Goal: Contribute content: Add original content to the website for others to see

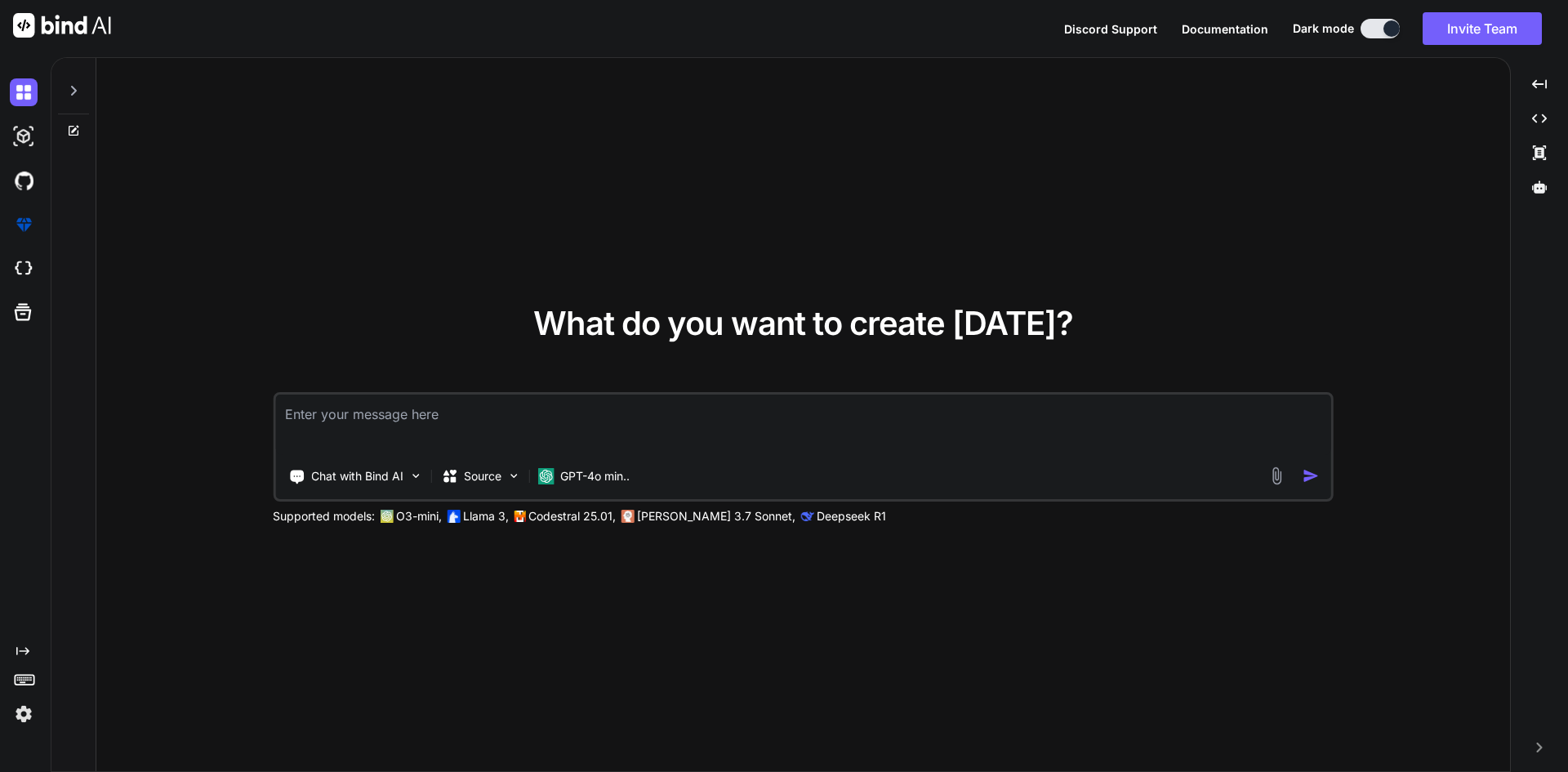
click at [1280, 472] on img at bounding box center [1277, 476] width 19 height 19
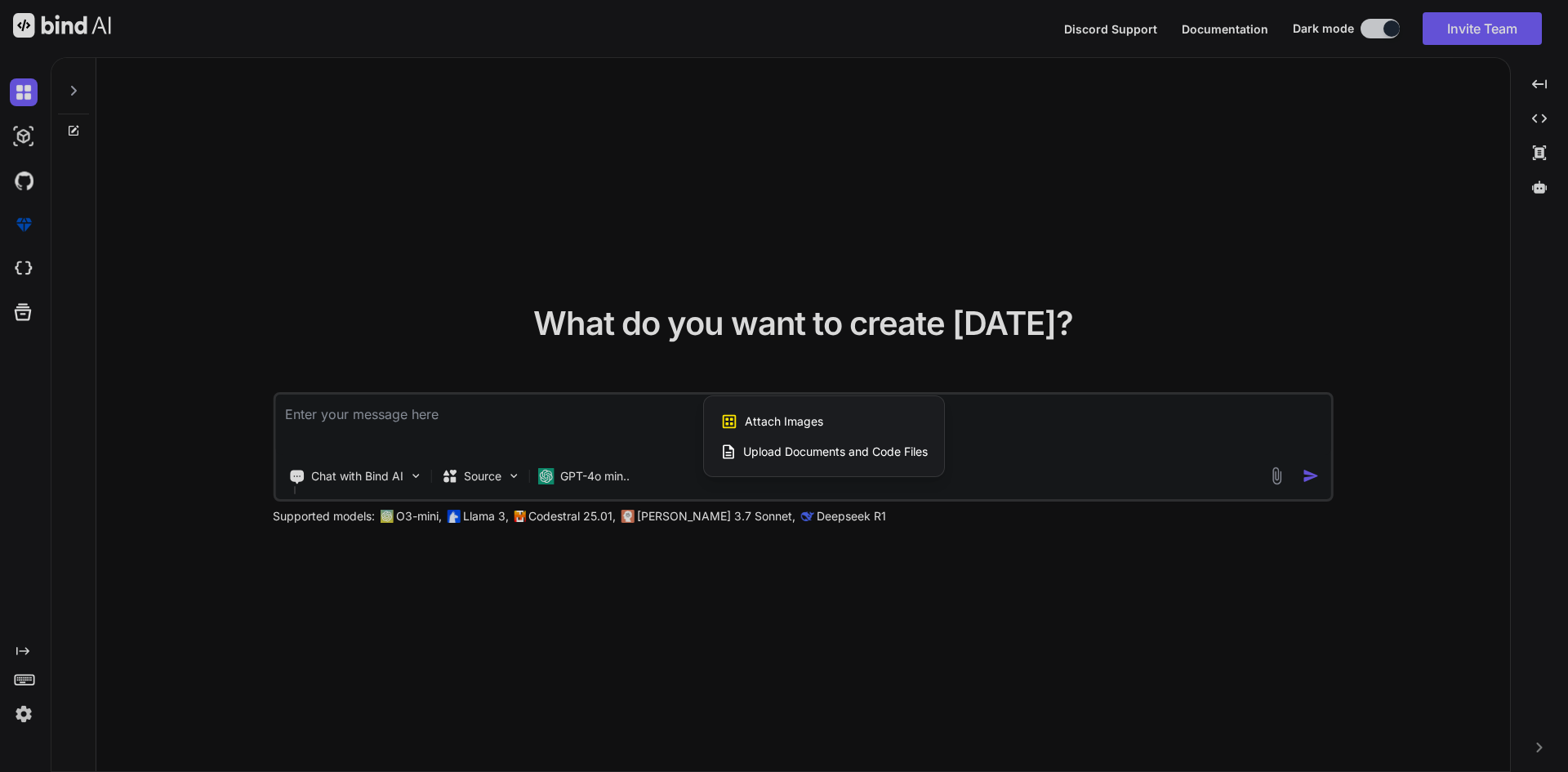
click at [867, 449] on span "Upload Documents and Code Files" at bounding box center [835, 451] width 184 height 16
type textarea "x"
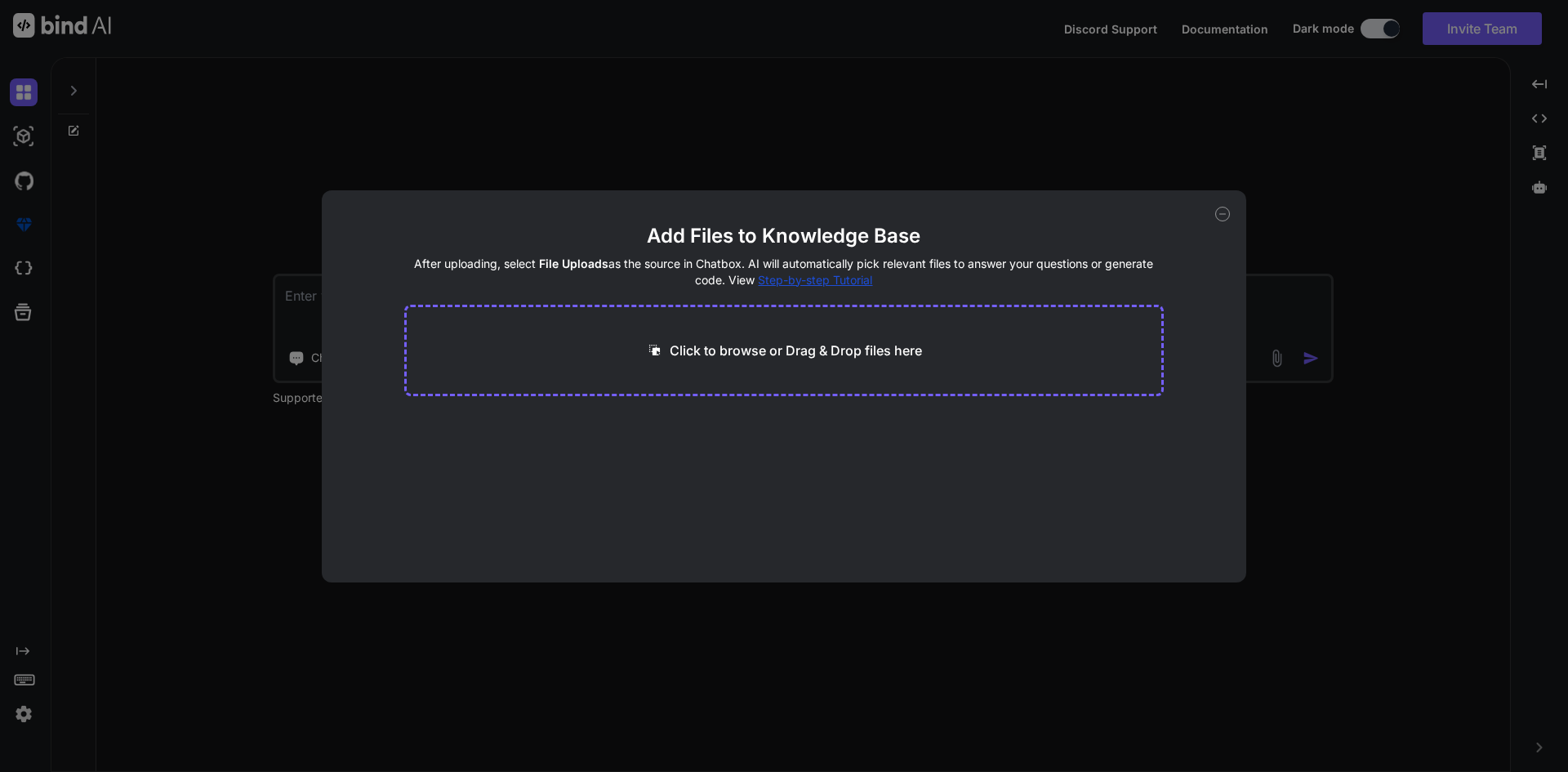
click at [829, 352] on p "Click to browse or Drag & Drop files here" at bounding box center [796, 350] width 252 height 20
type input "C:\fakepath\invoice1.PNG"
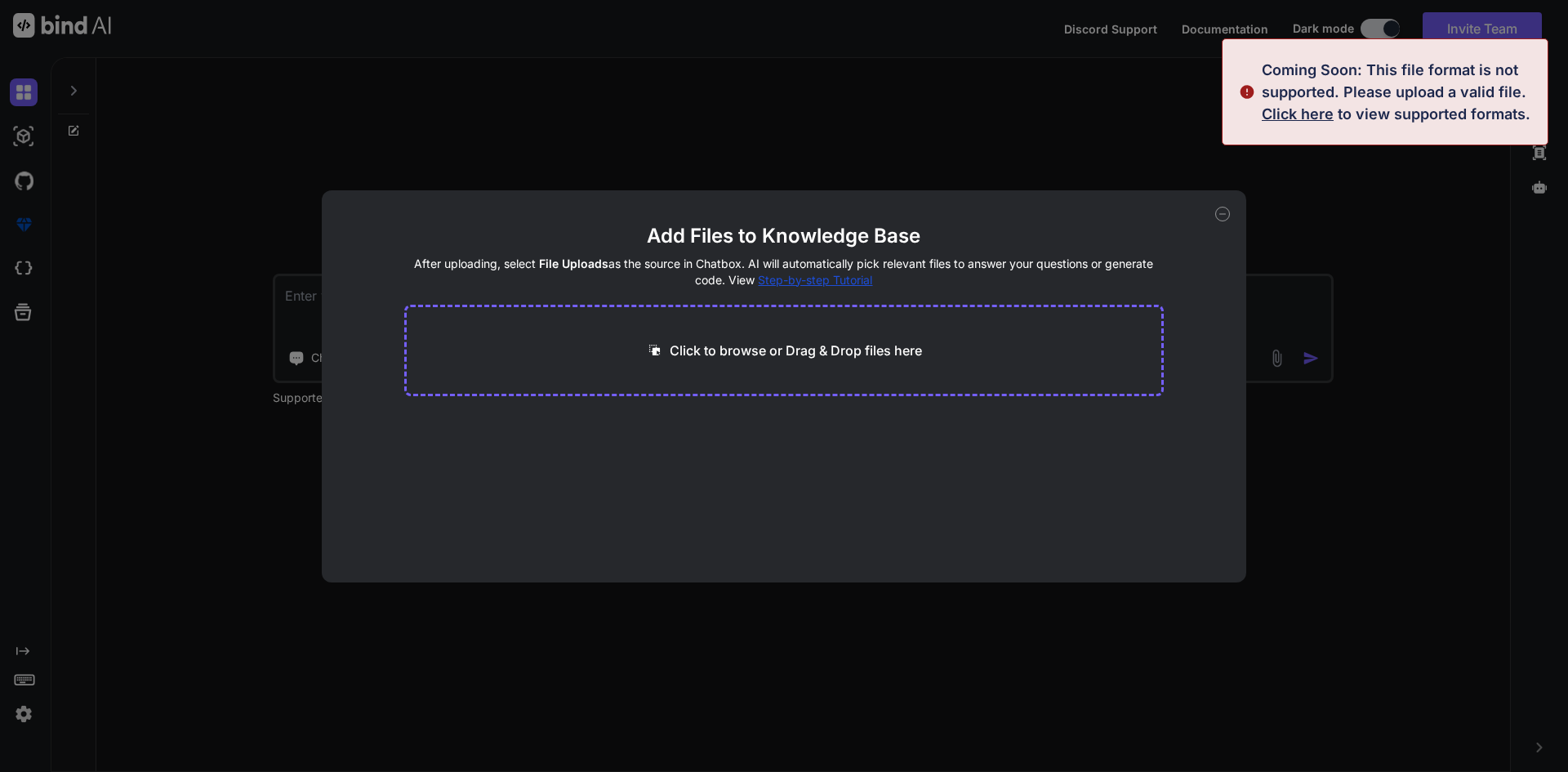
click at [1417, 183] on div "Add Files to Knowledge Base After uploading, select File Uploads as the source …" at bounding box center [784, 386] width 1568 height 772
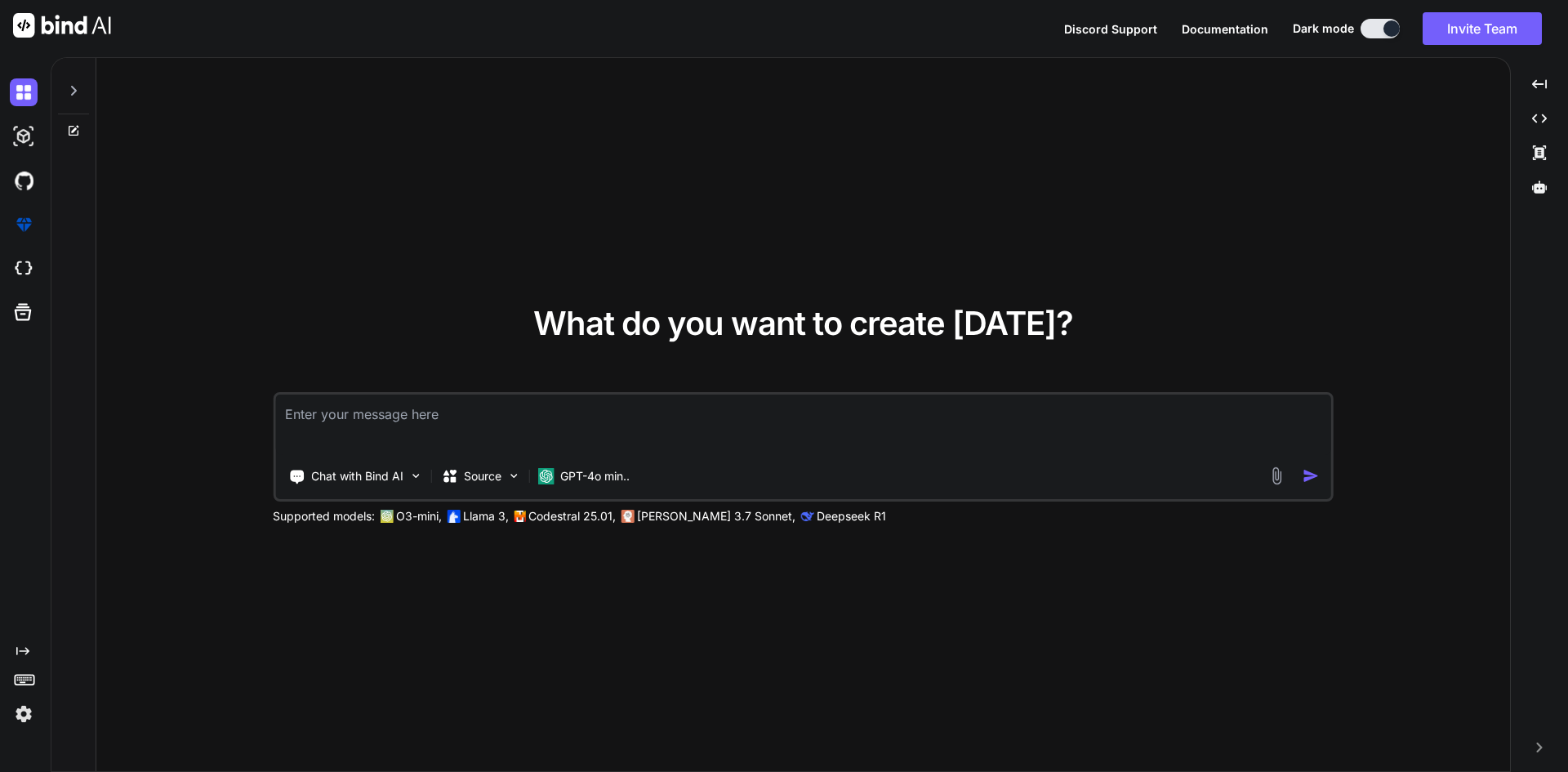
click at [564, 517] on p "Codestral 25.01," at bounding box center [573, 515] width 88 height 16
click at [510, 475] on img at bounding box center [513, 475] width 14 height 14
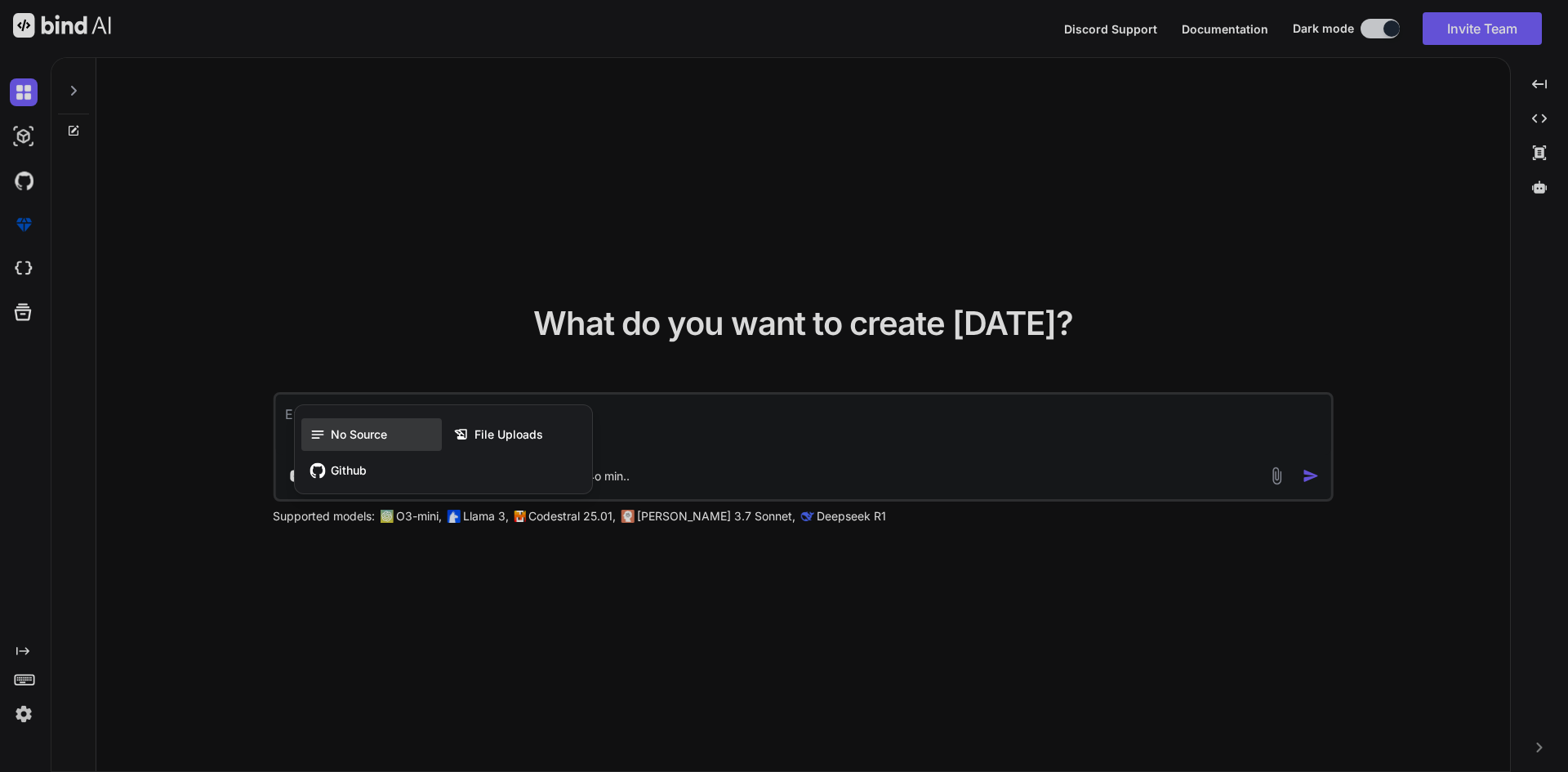
click at [391, 439] on div "No Source" at bounding box center [371, 434] width 140 height 32
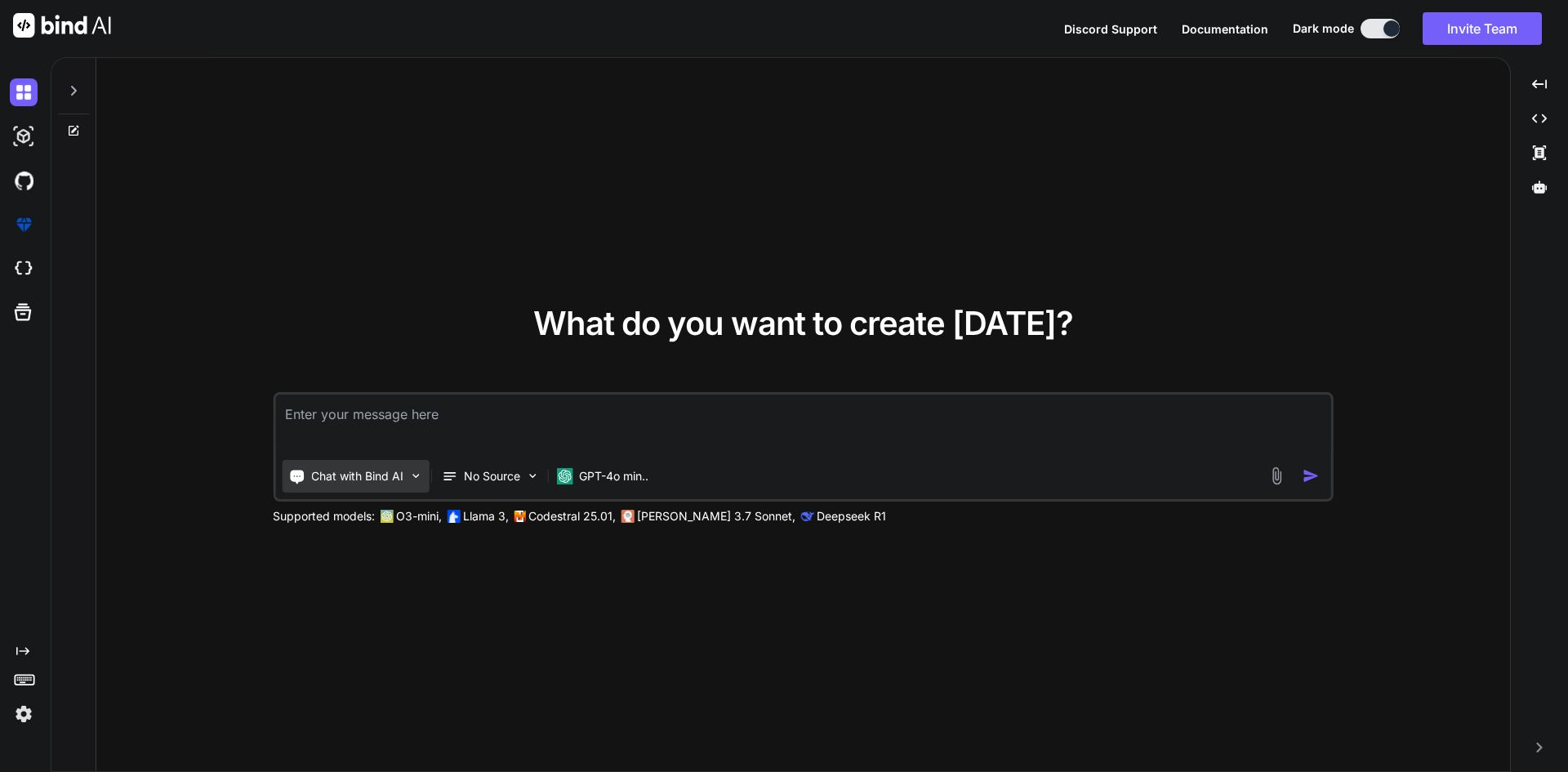
click at [387, 471] on p "Chat with Bind AI" at bounding box center [357, 475] width 93 height 16
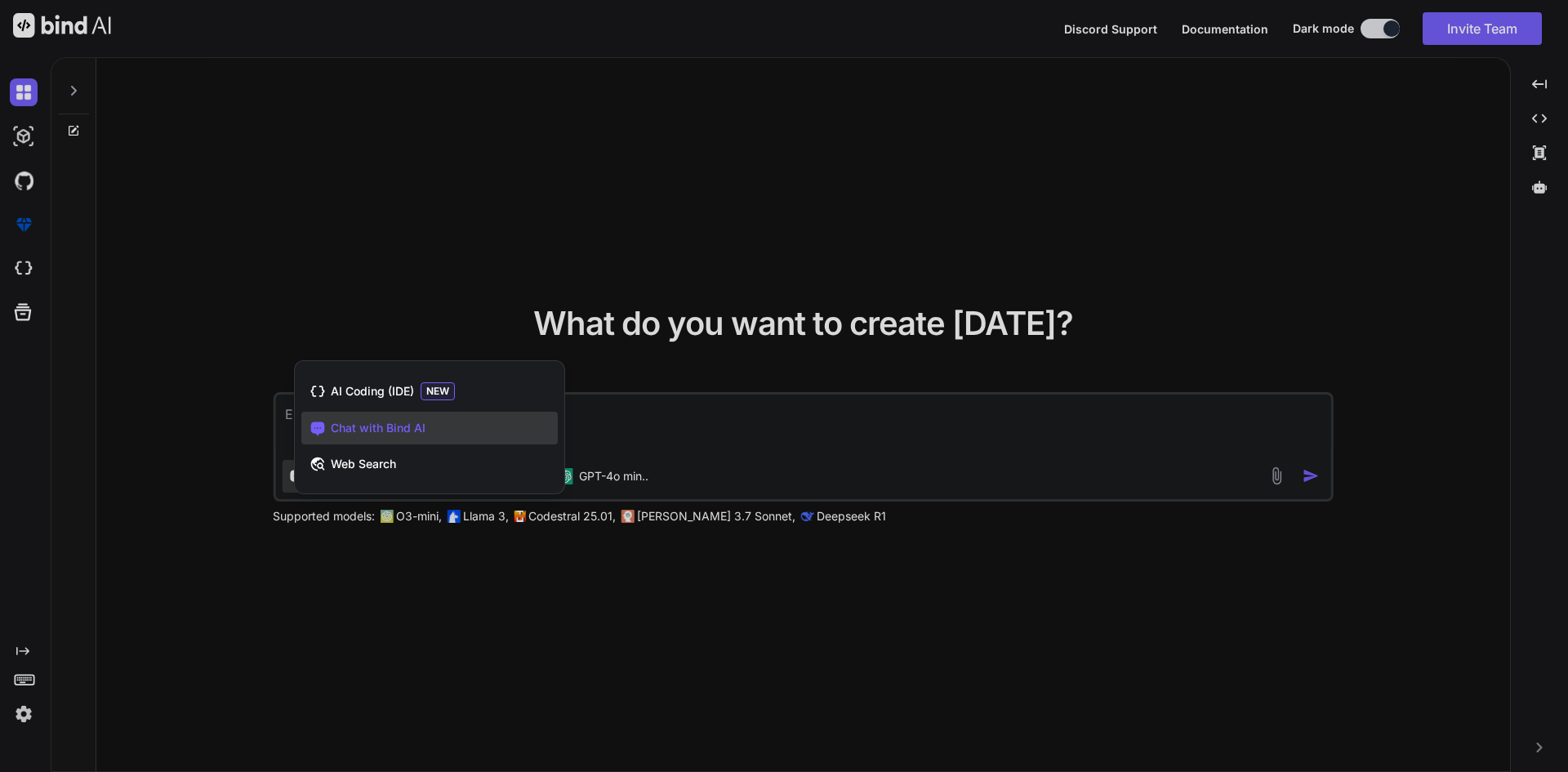
click at [787, 436] on div at bounding box center [784, 386] width 1568 height 772
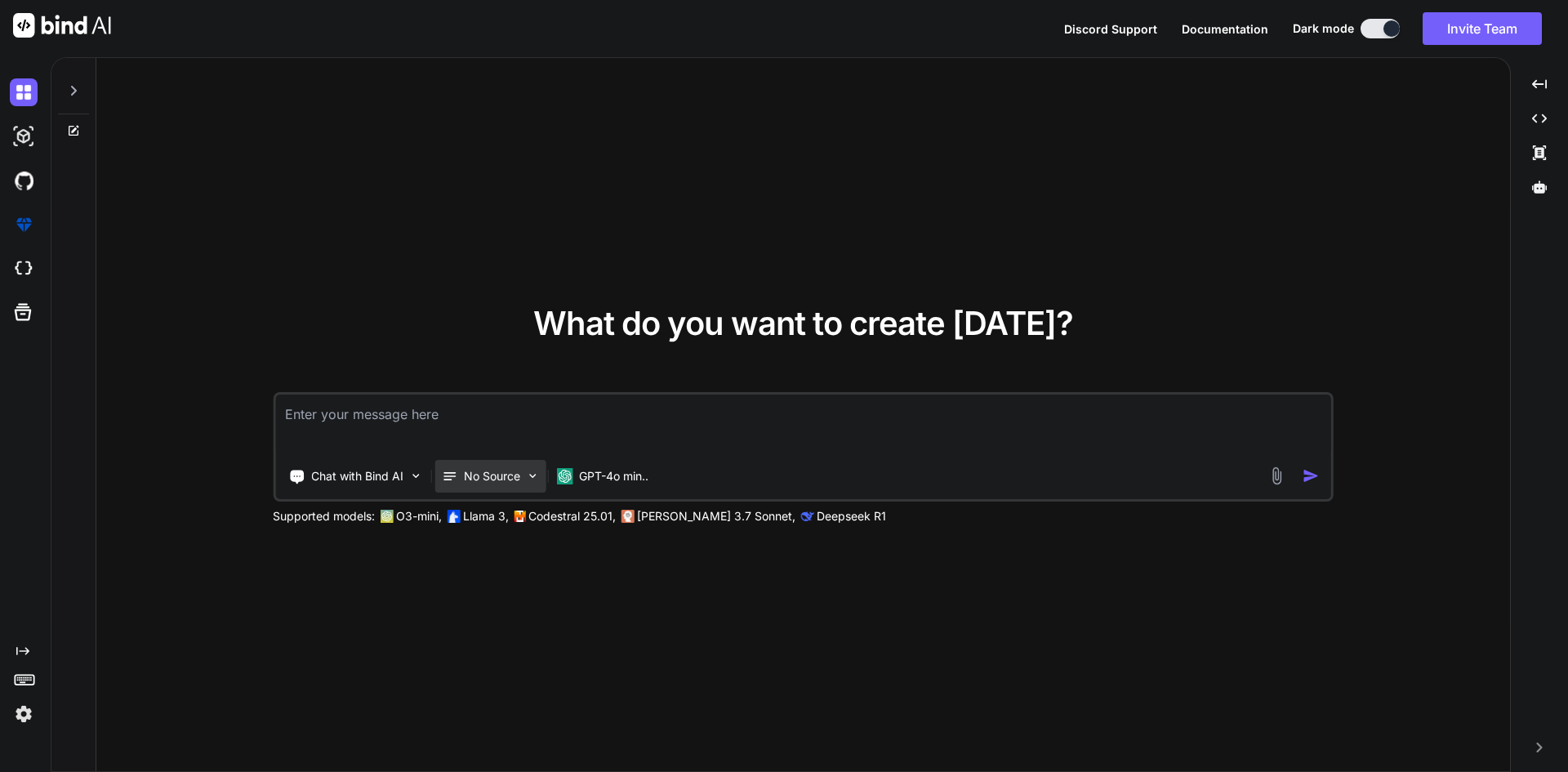
click at [502, 478] on p "No Source" at bounding box center [491, 475] width 56 height 16
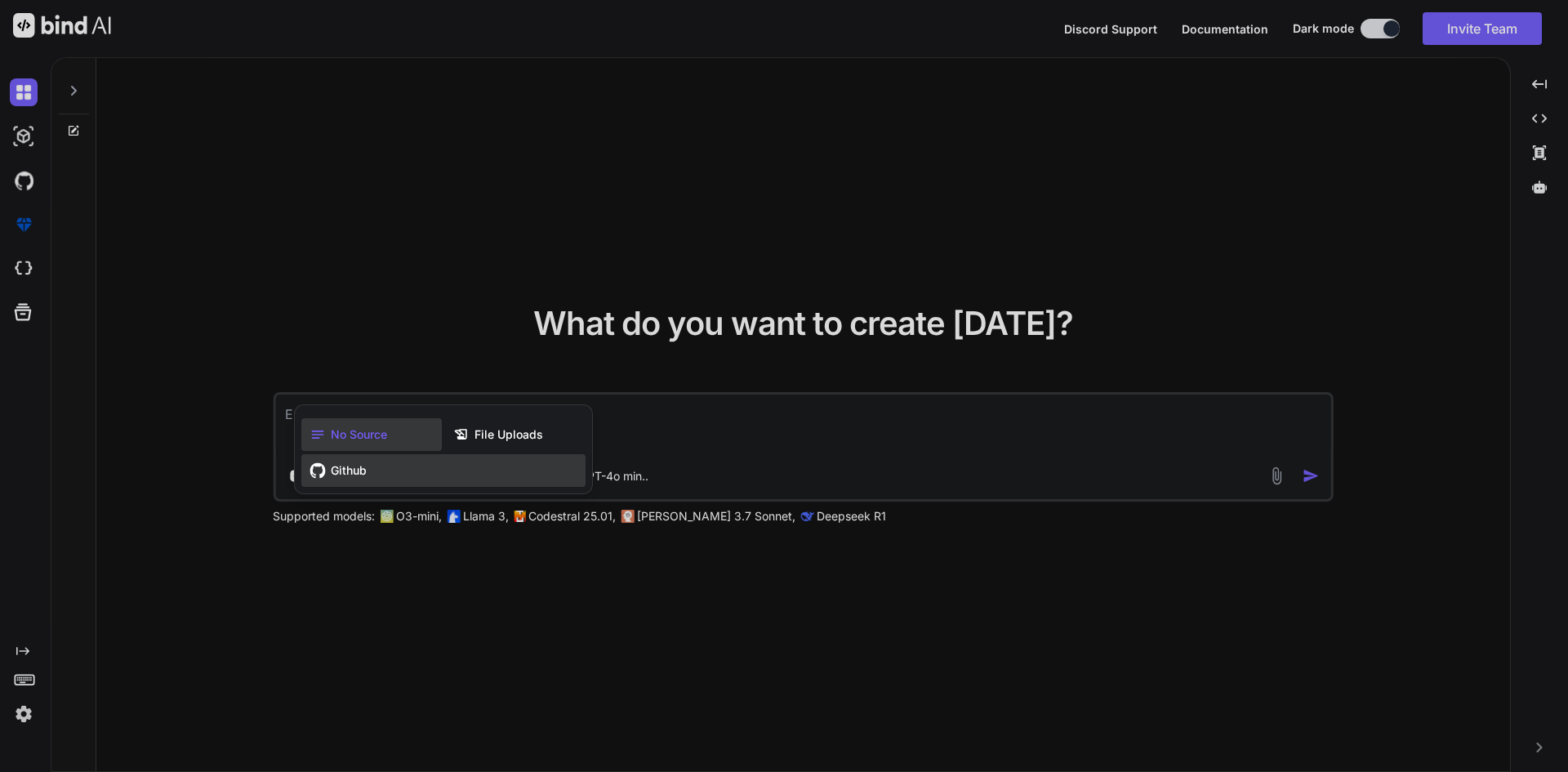
click at [410, 480] on div "Github" at bounding box center [444, 470] width 284 height 32
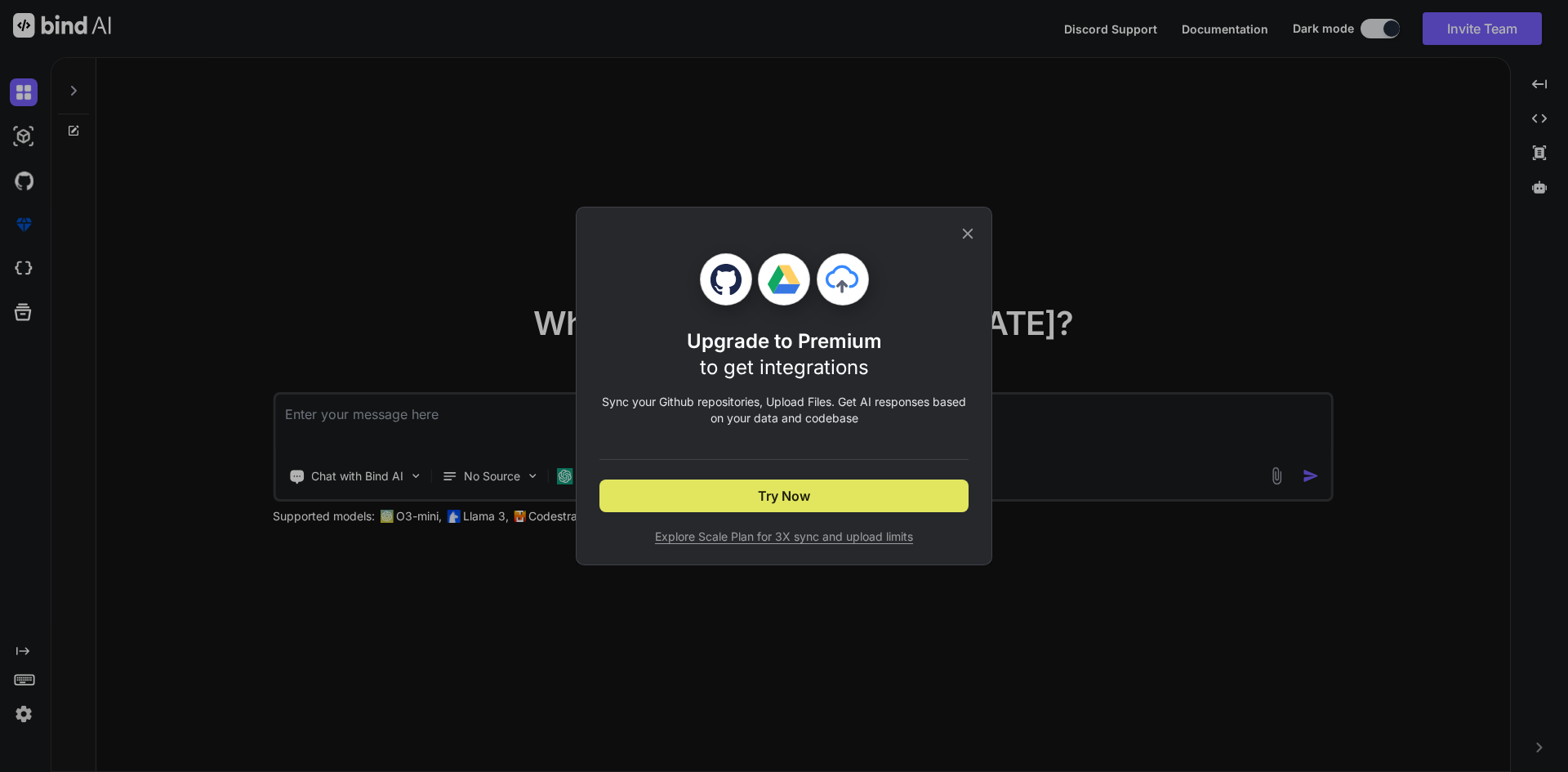
click at [821, 496] on button "Try Now" at bounding box center [784, 495] width 369 height 32
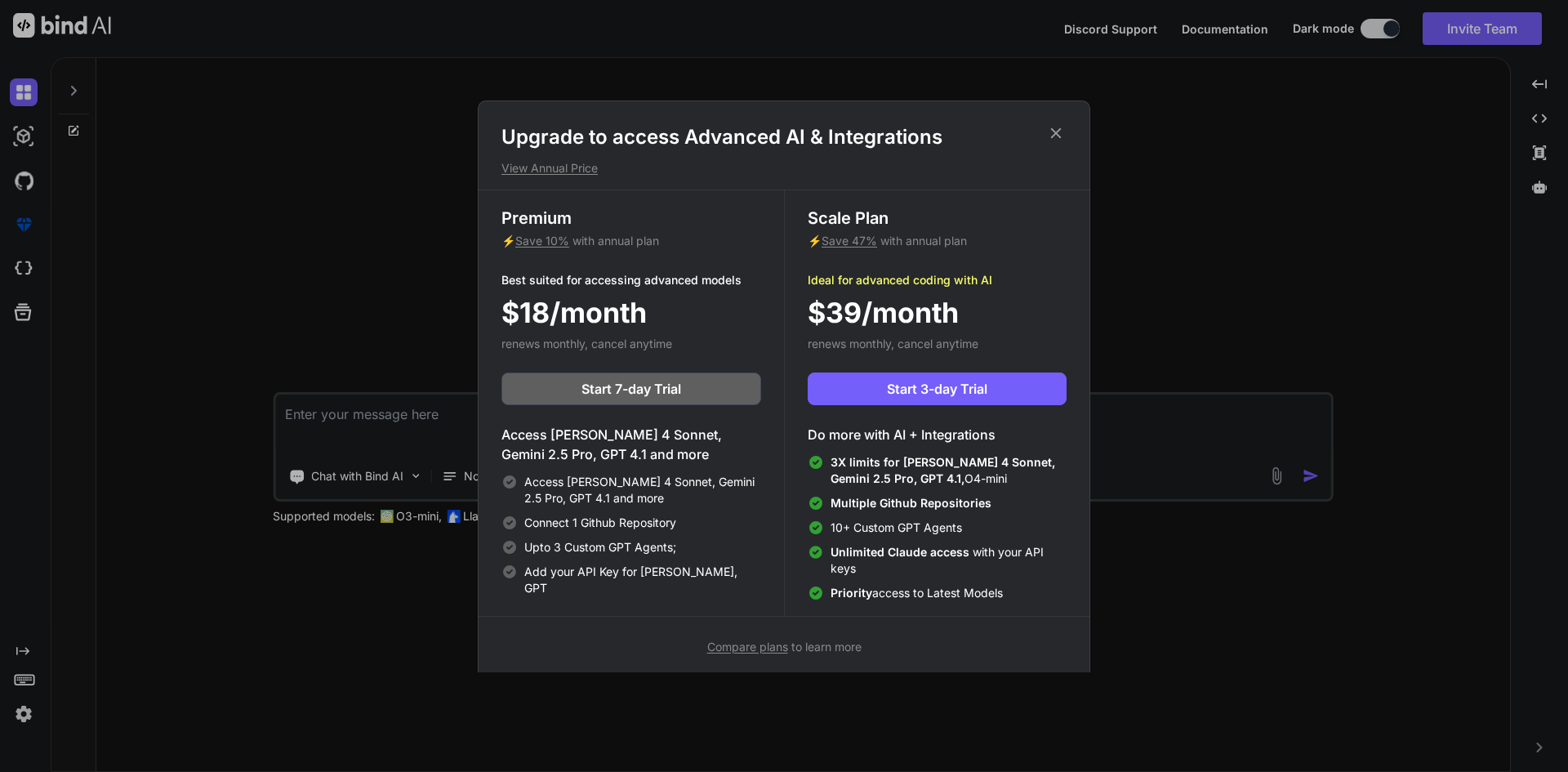
click at [1054, 133] on icon at bounding box center [1056, 133] width 18 height 18
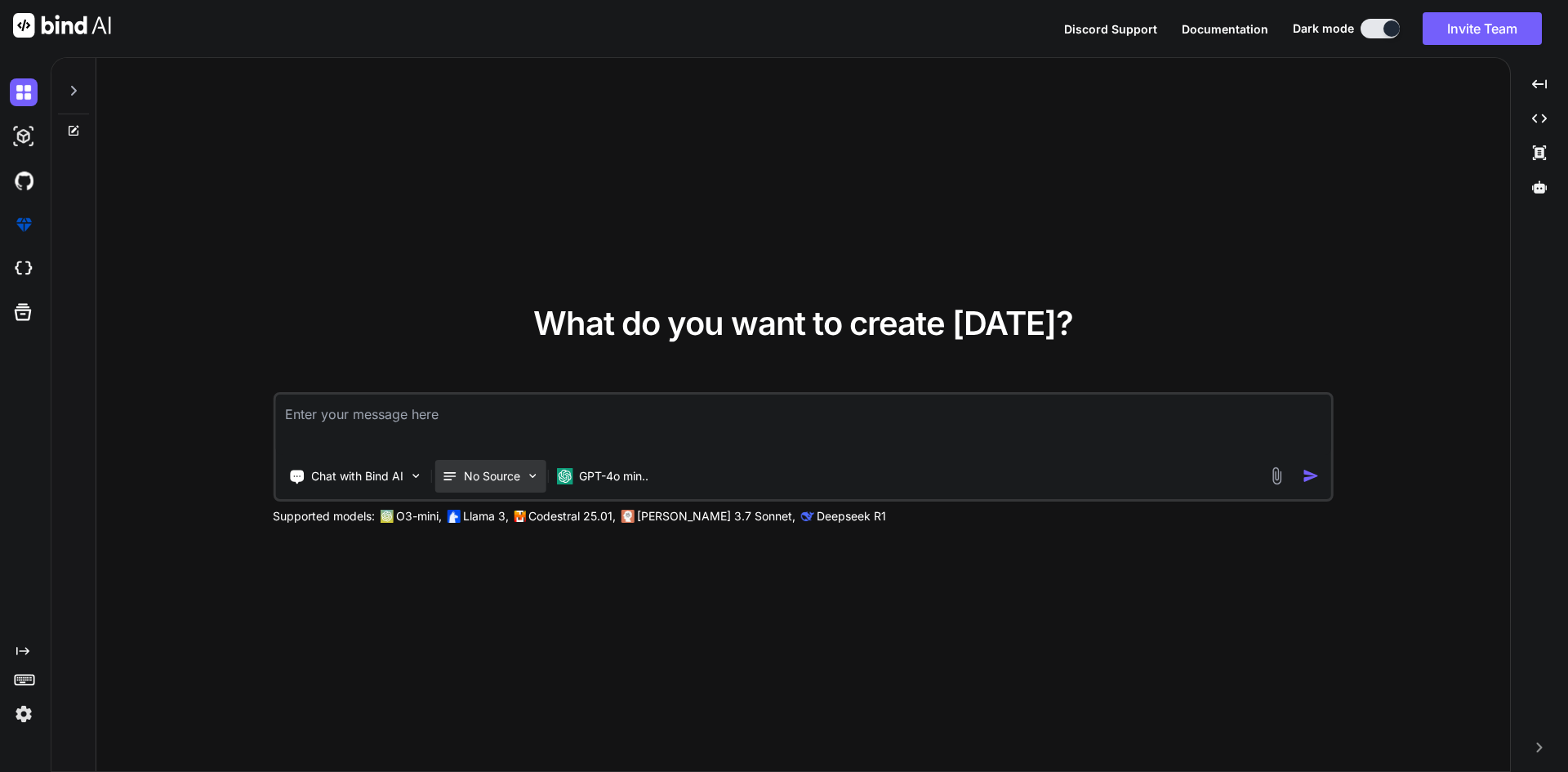
click at [529, 475] on img at bounding box center [532, 475] width 14 height 14
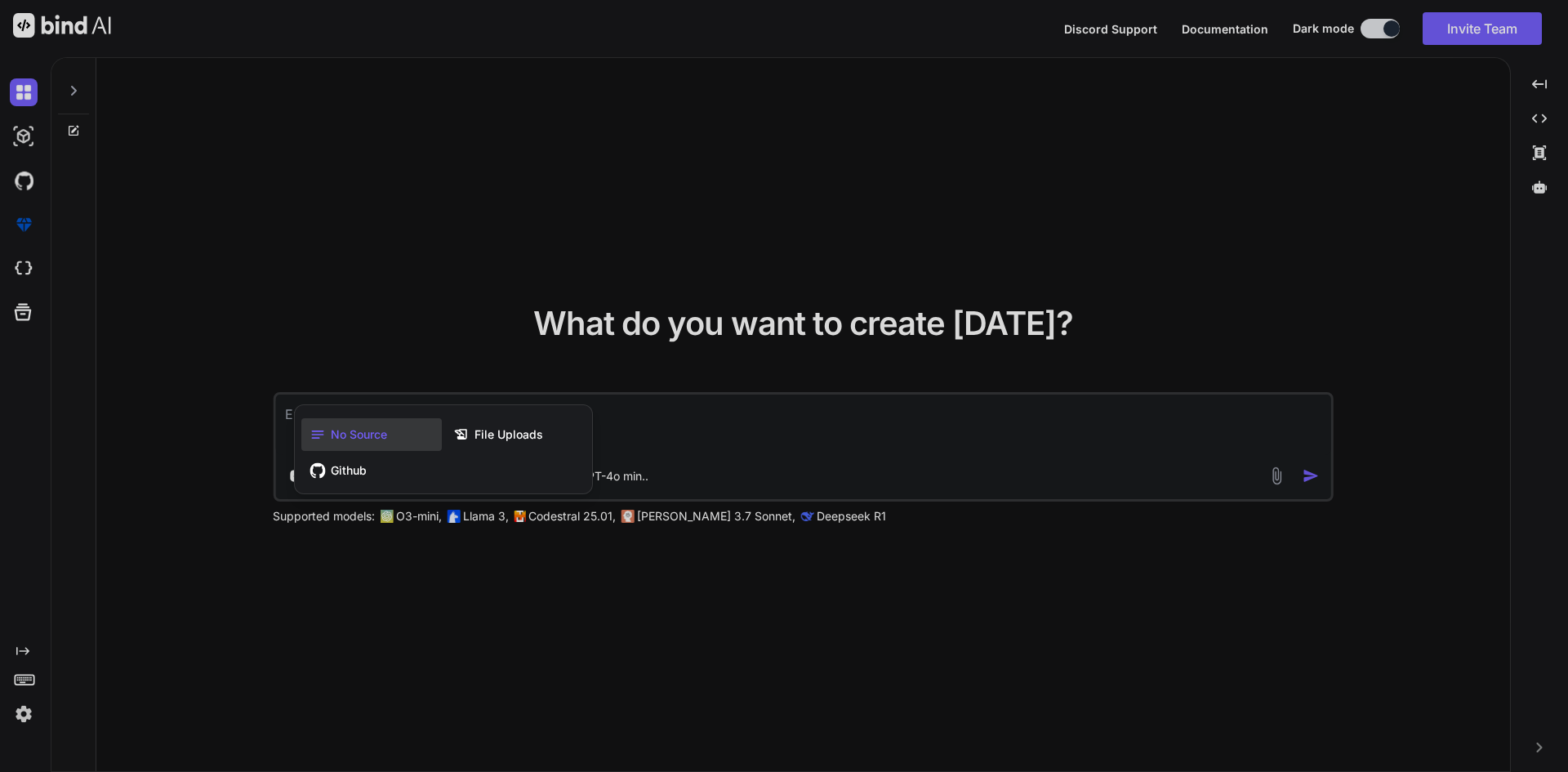
click at [383, 430] on span "No Source" at bounding box center [359, 434] width 56 height 16
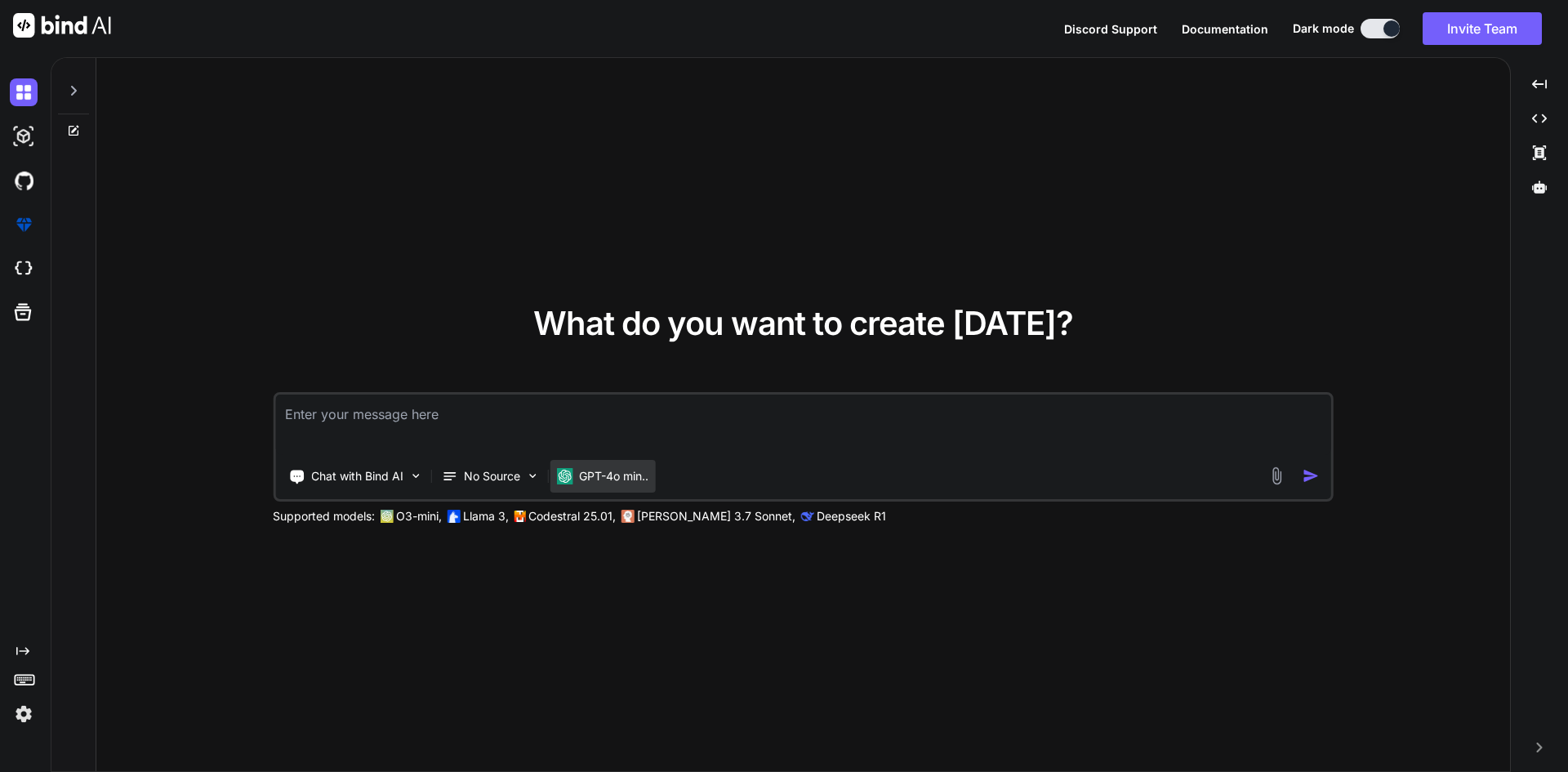
click at [605, 479] on p "GPT-4o min.." at bounding box center [614, 475] width 70 height 16
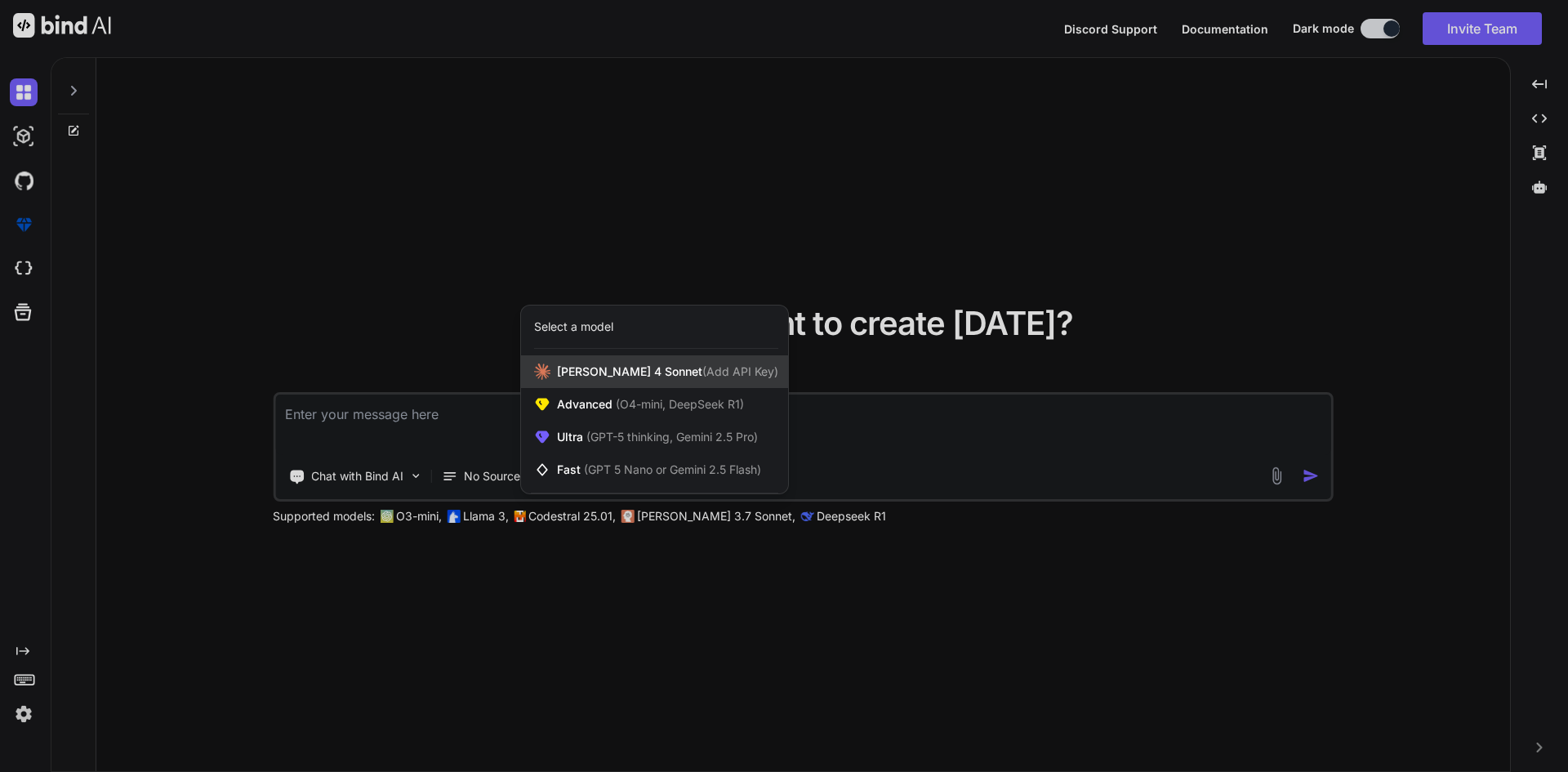
click at [702, 370] on span "(Add API Key)" at bounding box center [741, 371] width 76 height 14
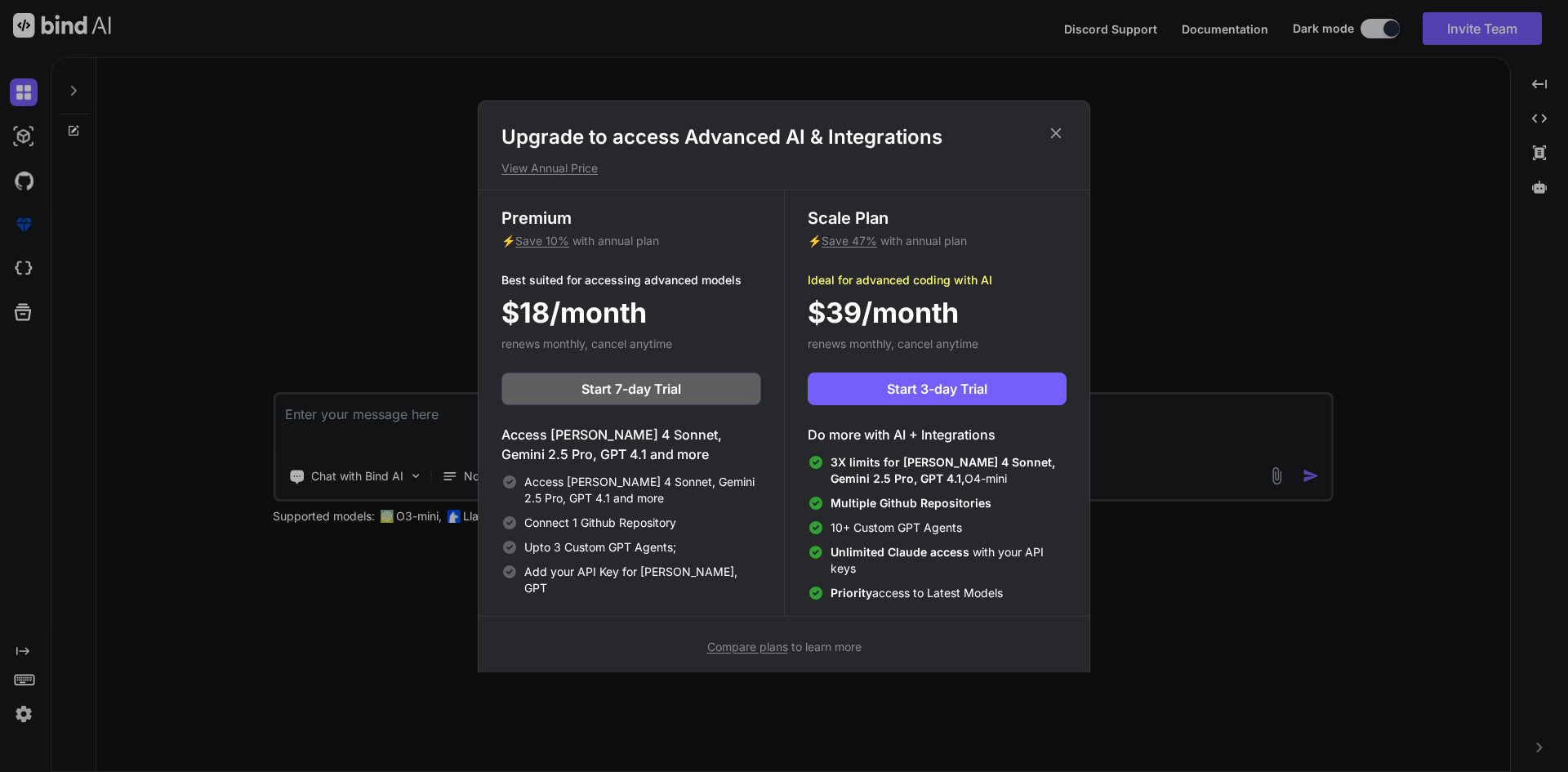
click at [1055, 136] on icon at bounding box center [1056, 133] width 18 height 18
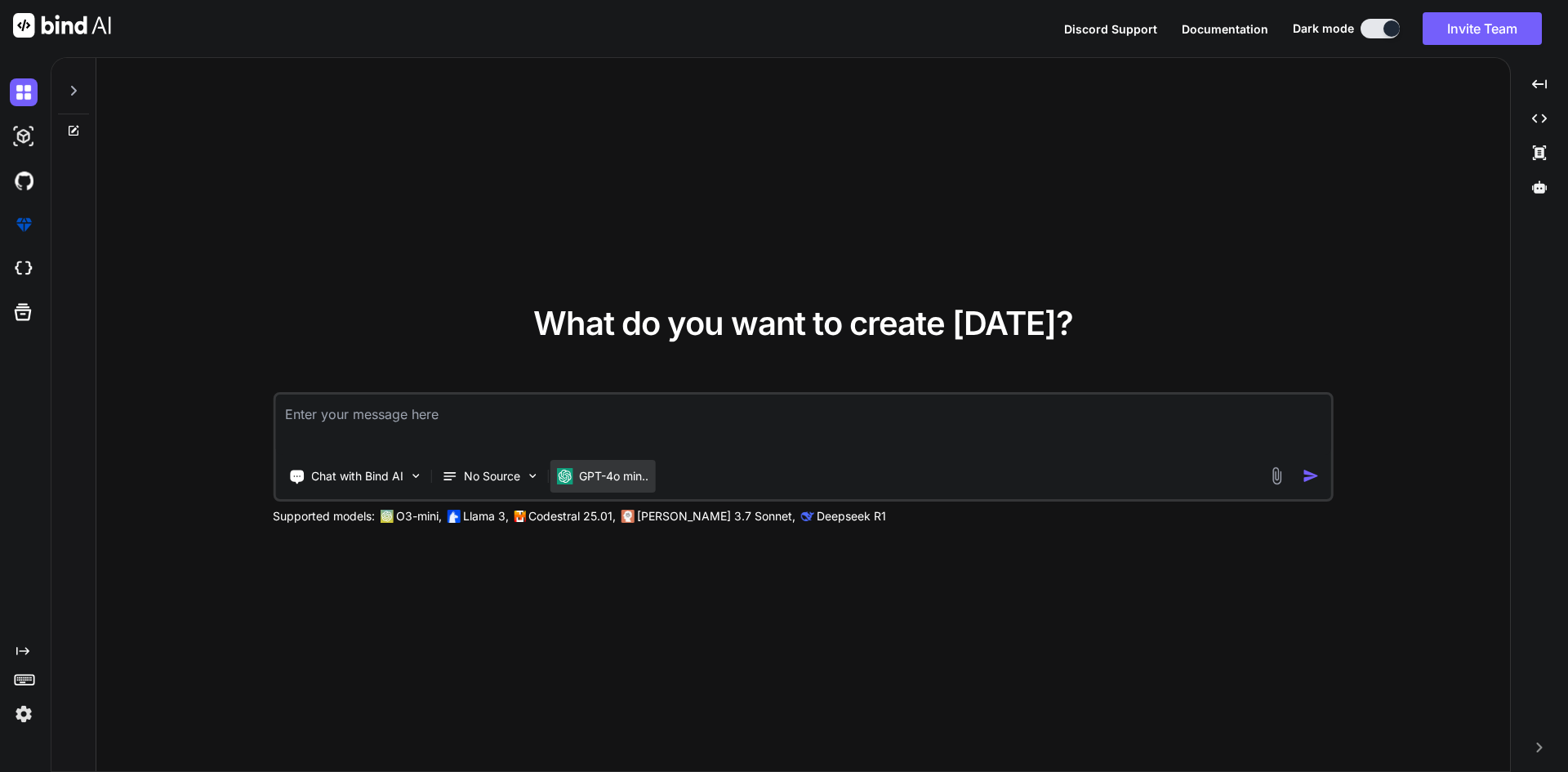
click at [637, 474] on p "GPT-4o min.." at bounding box center [614, 475] width 70 height 16
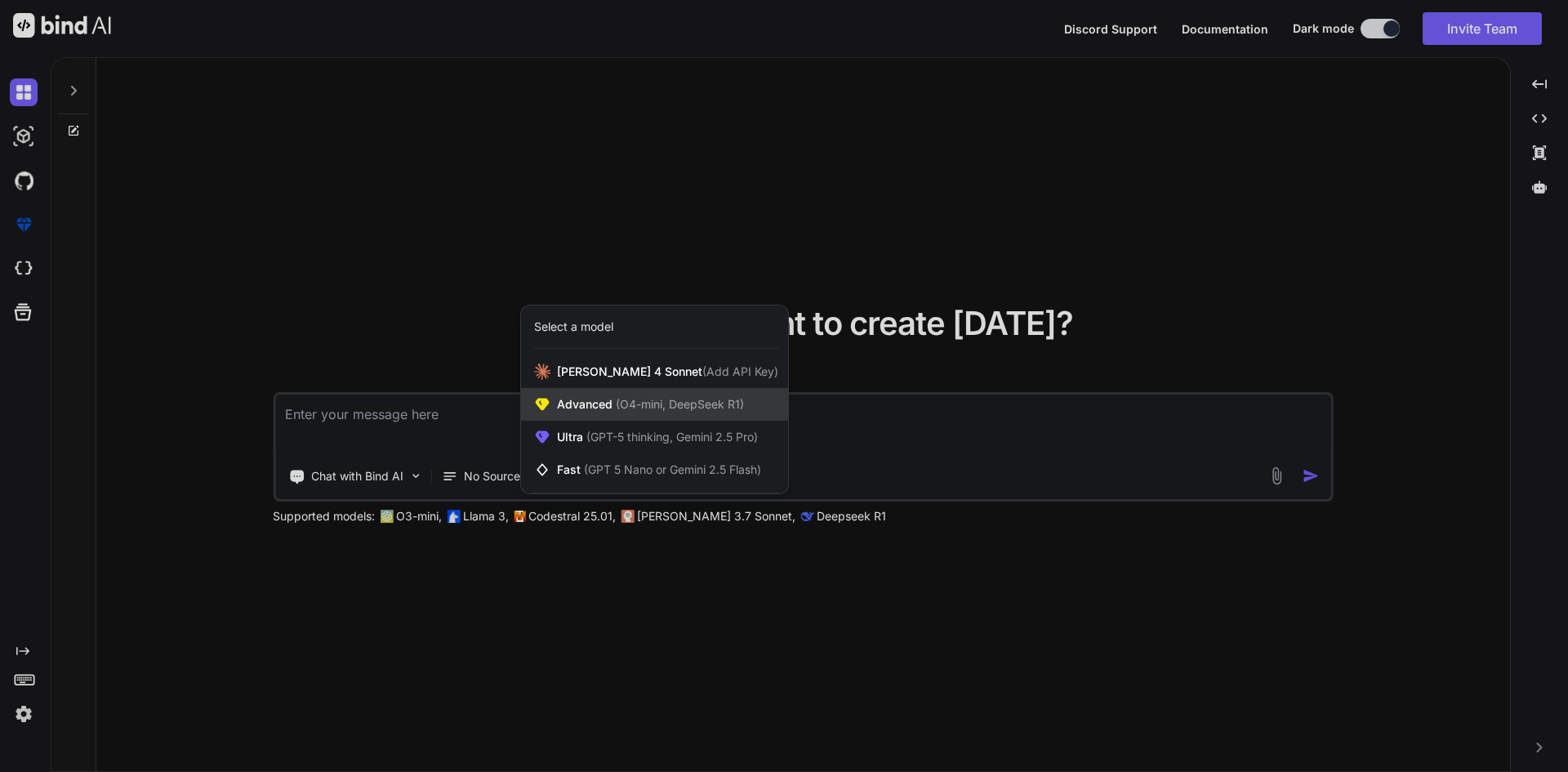
click at [660, 415] on div "Advanced (O4-mini, DeepSeek R1)" at bounding box center [655, 404] width 267 height 32
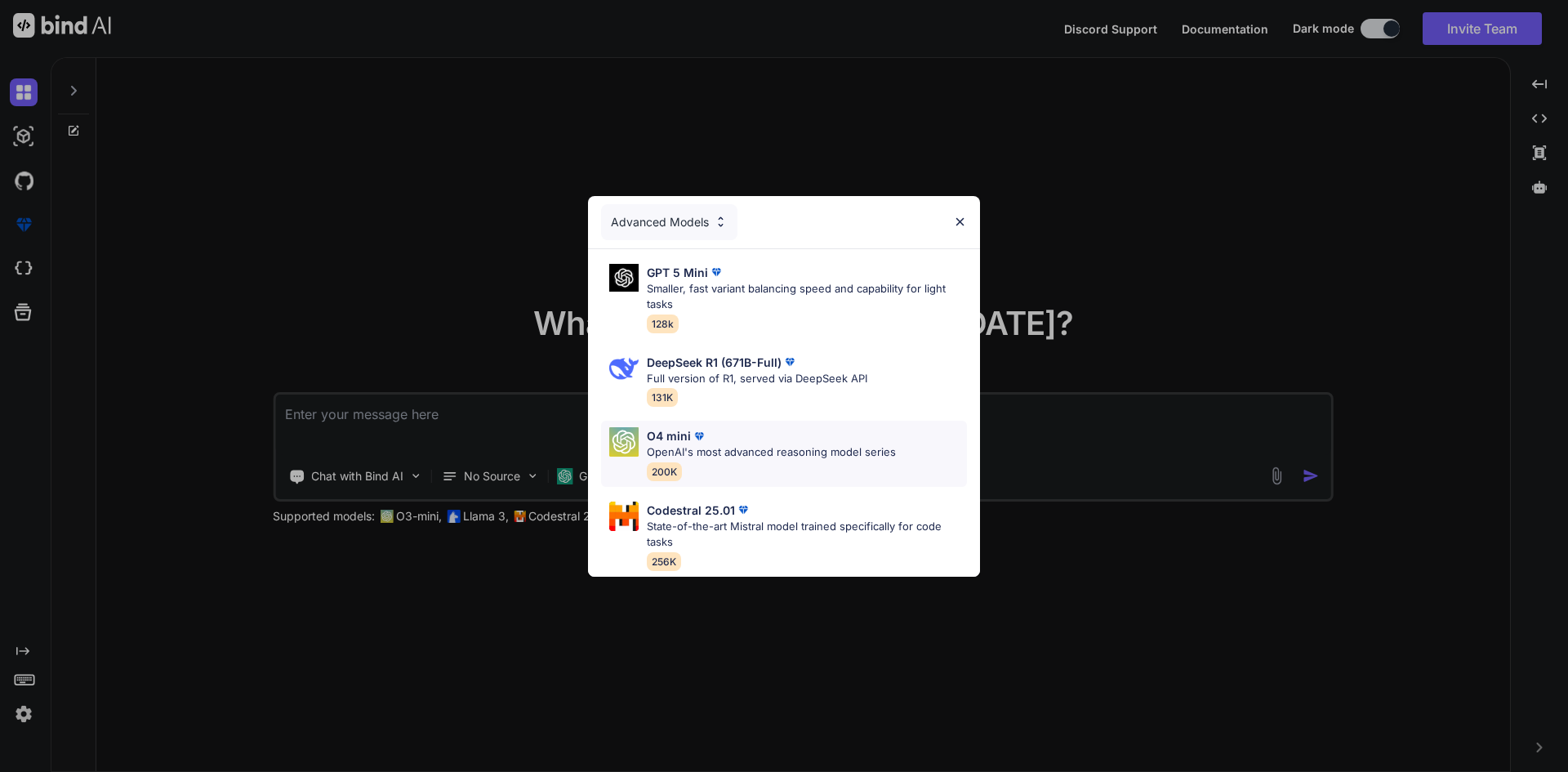
click at [778, 444] on p "OpenAI's most advanced reasoning model series" at bounding box center [771, 451] width 249 height 16
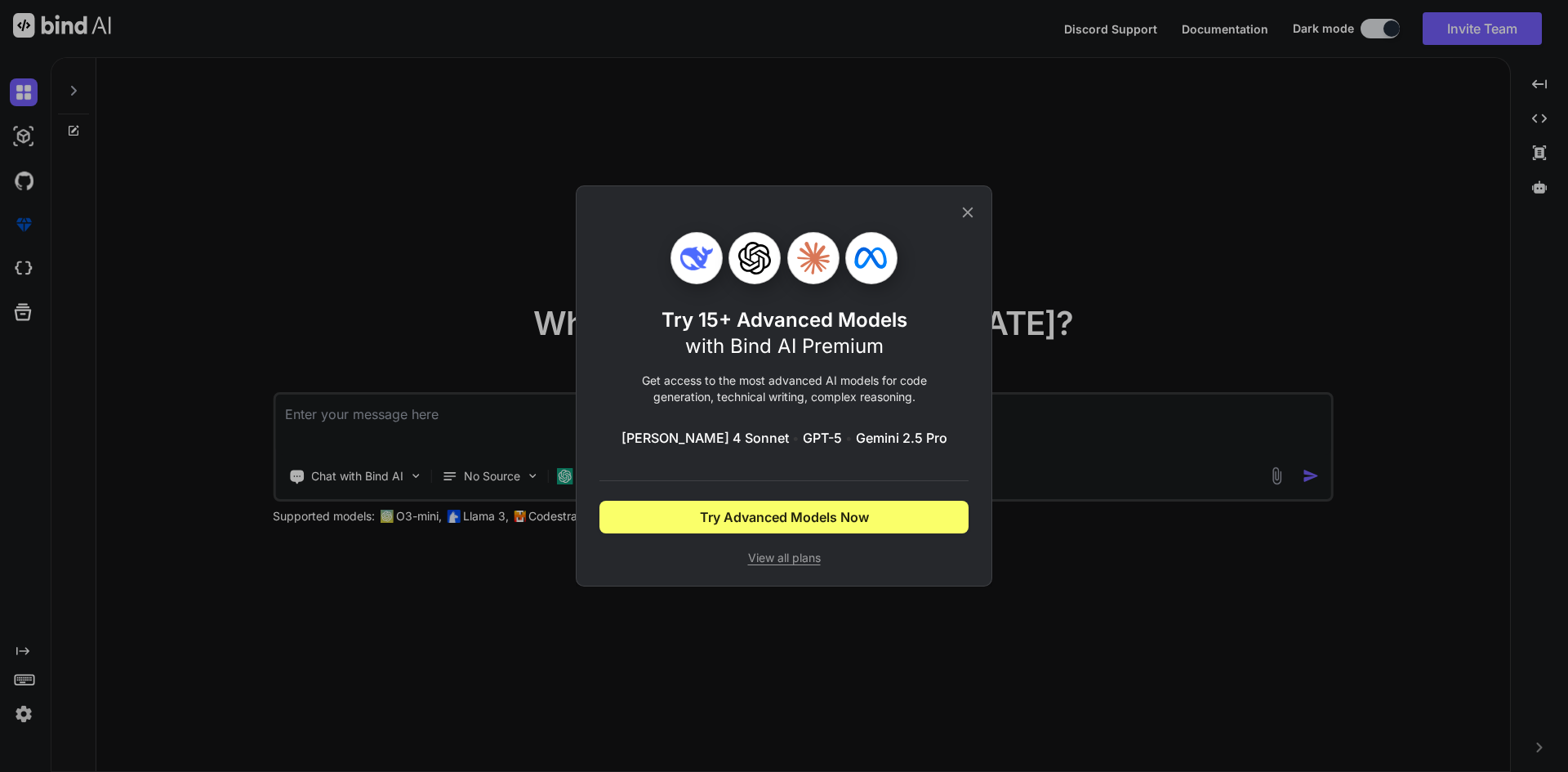
click at [963, 206] on icon at bounding box center [968, 212] width 18 height 18
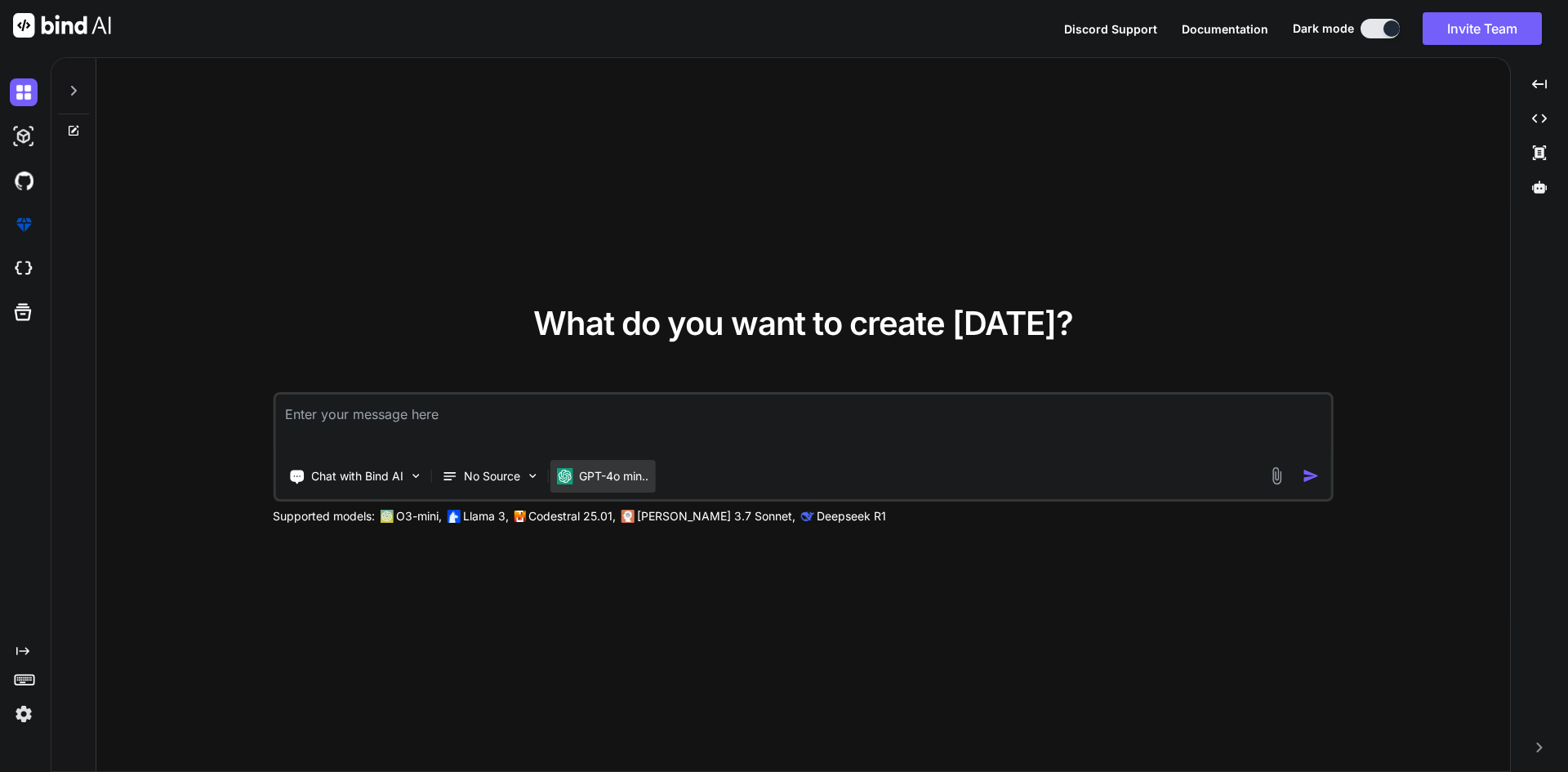
click at [623, 472] on p "GPT-4o min.." at bounding box center [614, 475] width 70 height 16
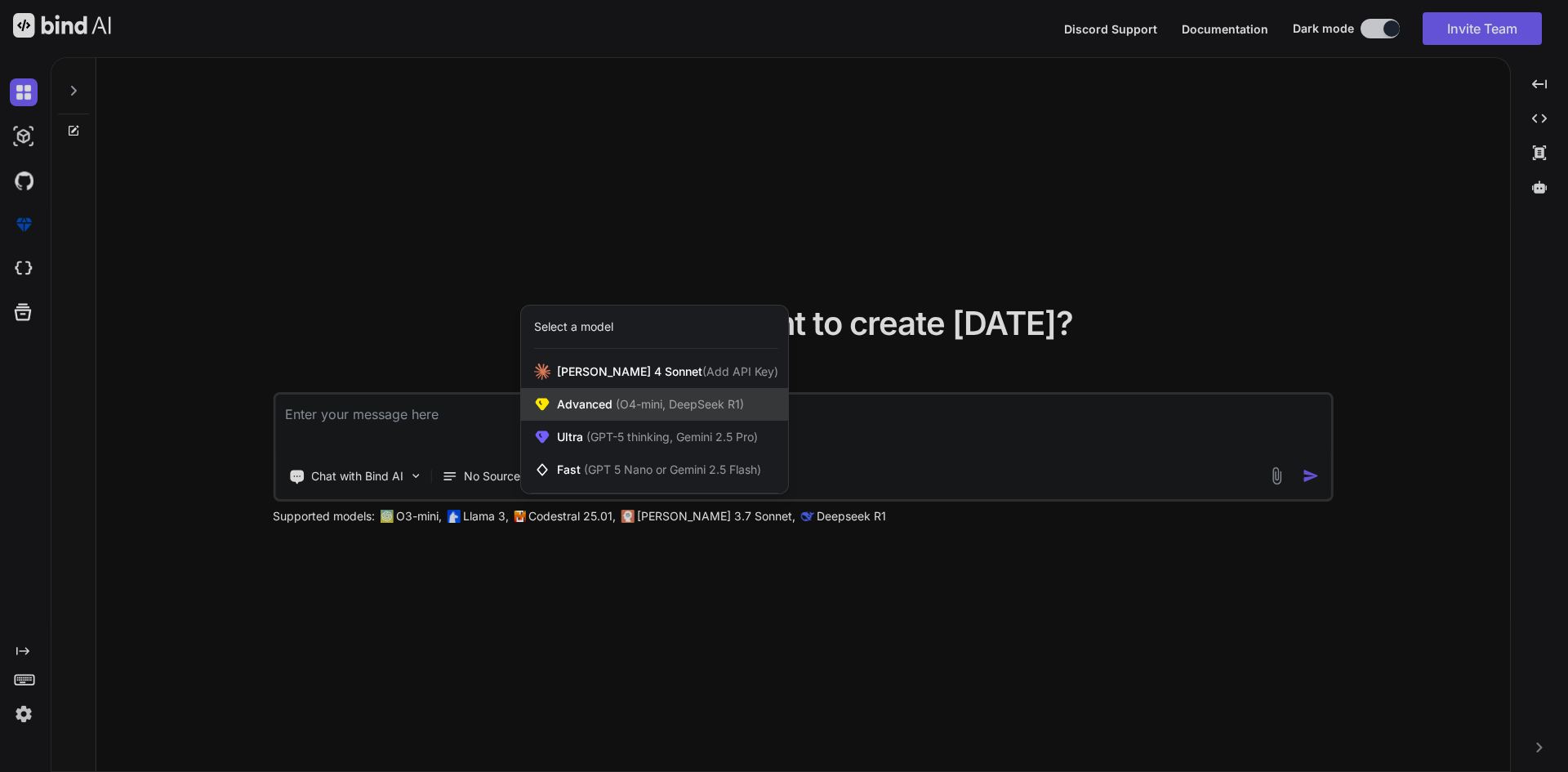
click at [676, 409] on span "(O4-mini, DeepSeek R1)" at bounding box center [679, 404] width 132 height 14
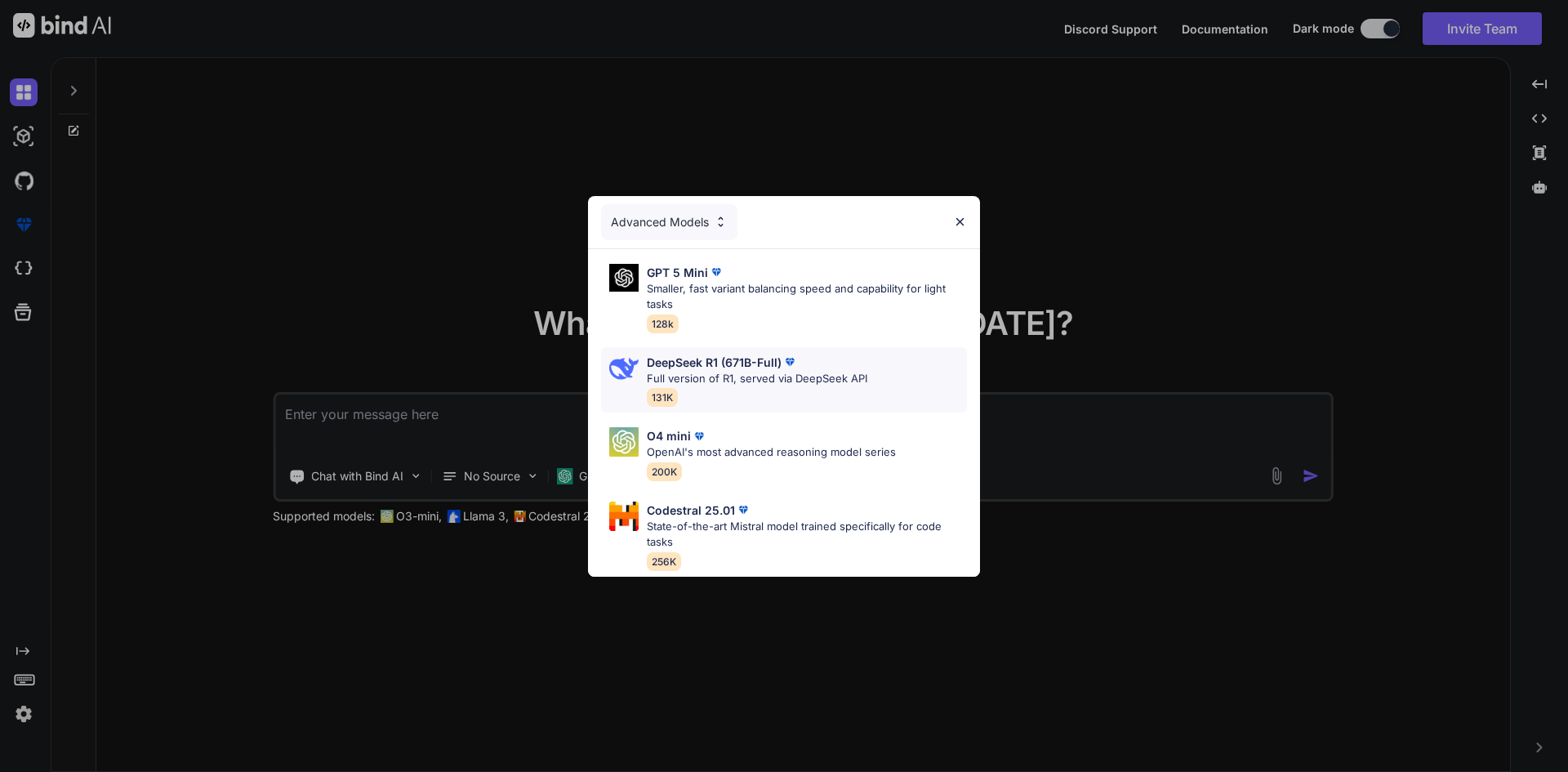
click at [787, 381] on div "DeepSeek R1 (671B-Full) Full version of R1, served via DeepSeek API 131K" at bounding box center [757, 381] width 220 height 53
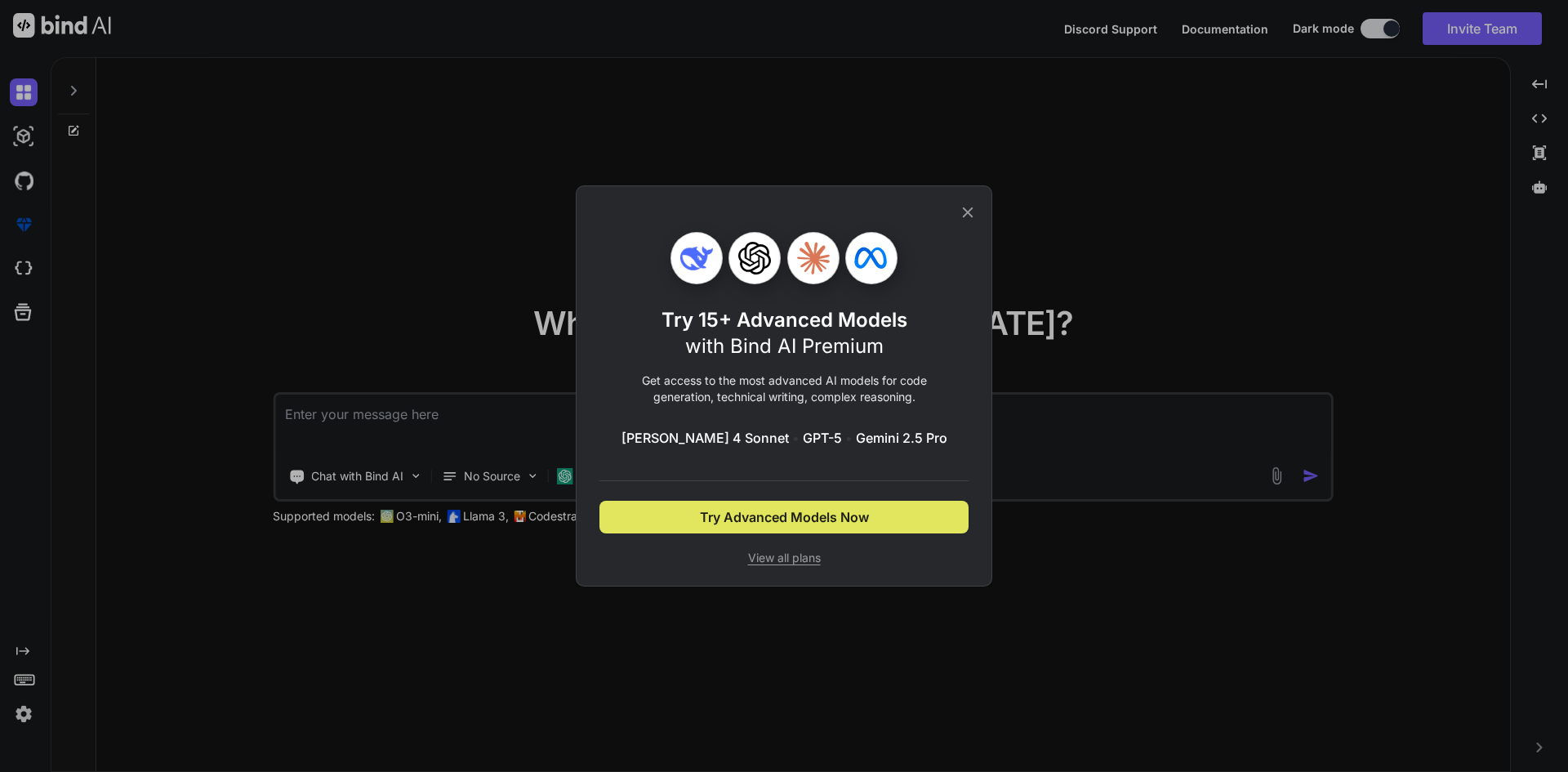
click at [864, 516] on span "Try Advanced Models Now" at bounding box center [784, 516] width 169 height 20
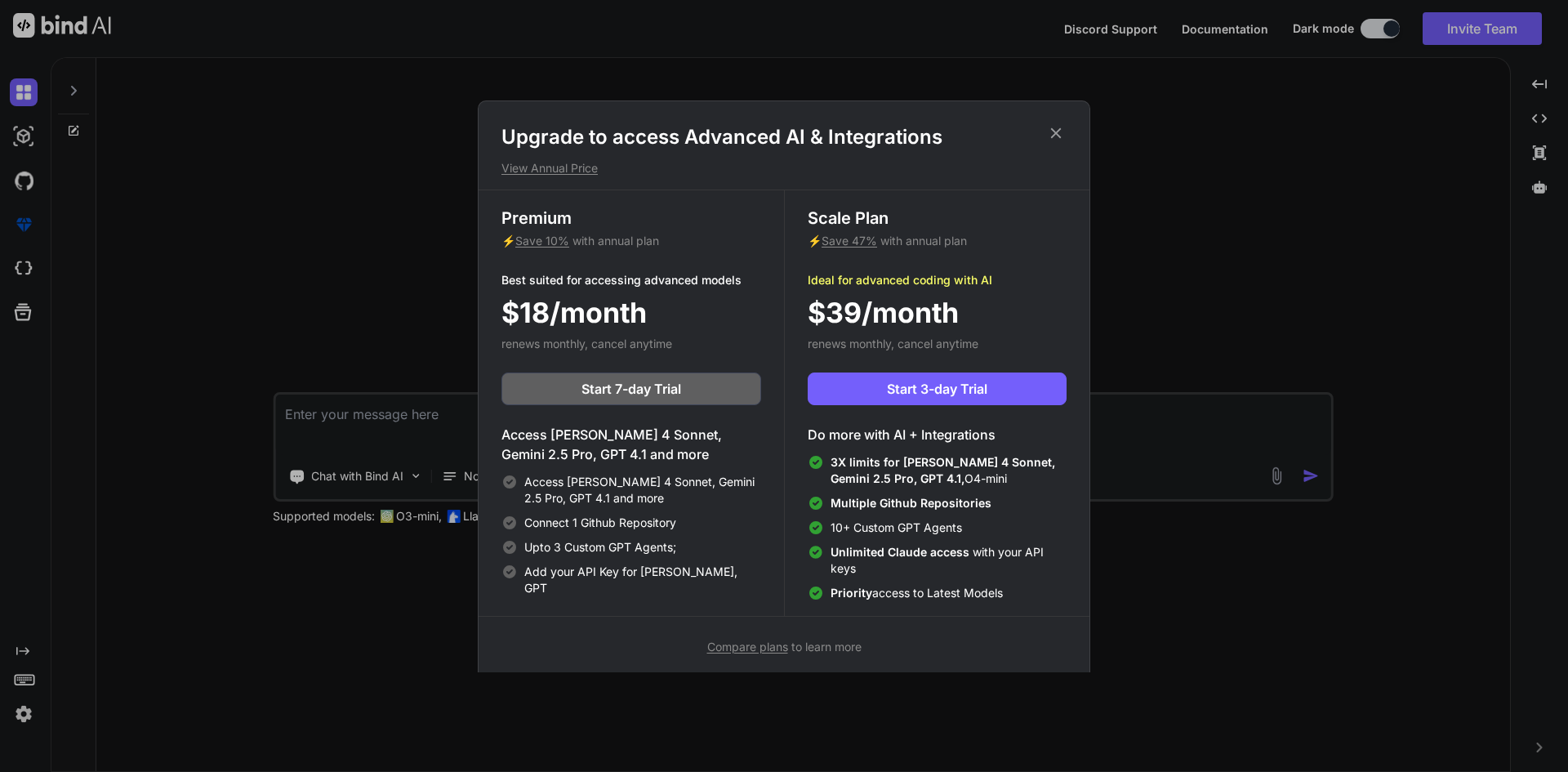
click at [1060, 135] on icon at bounding box center [1056, 133] width 18 height 18
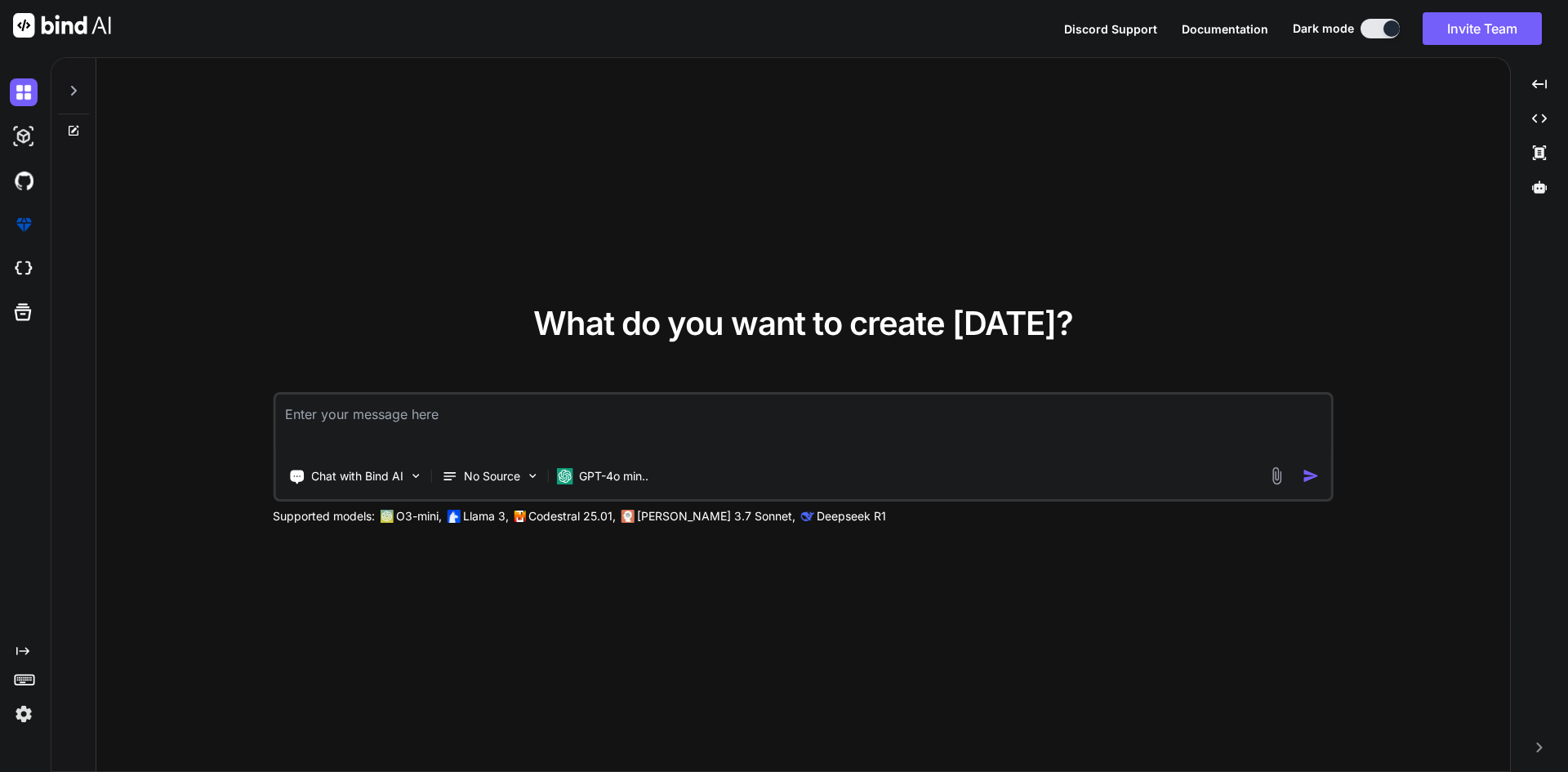
click at [919, 423] on textarea at bounding box center [803, 424] width 1056 height 60
click at [1276, 476] on img at bounding box center [1277, 476] width 19 height 19
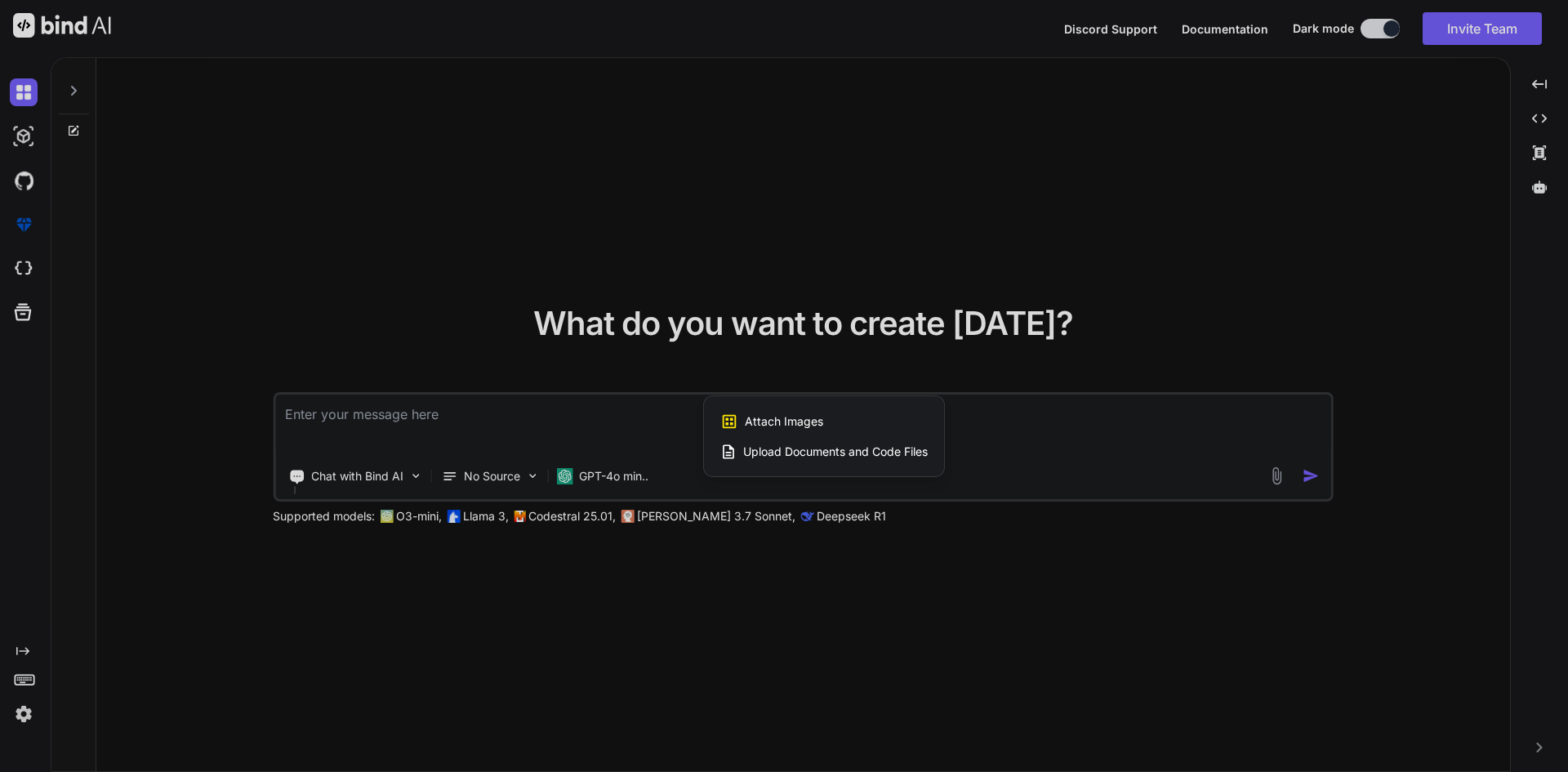
click at [870, 451] on span "Upload Documents and Code Files" at bounding box center [835, 451] width 184 height 16
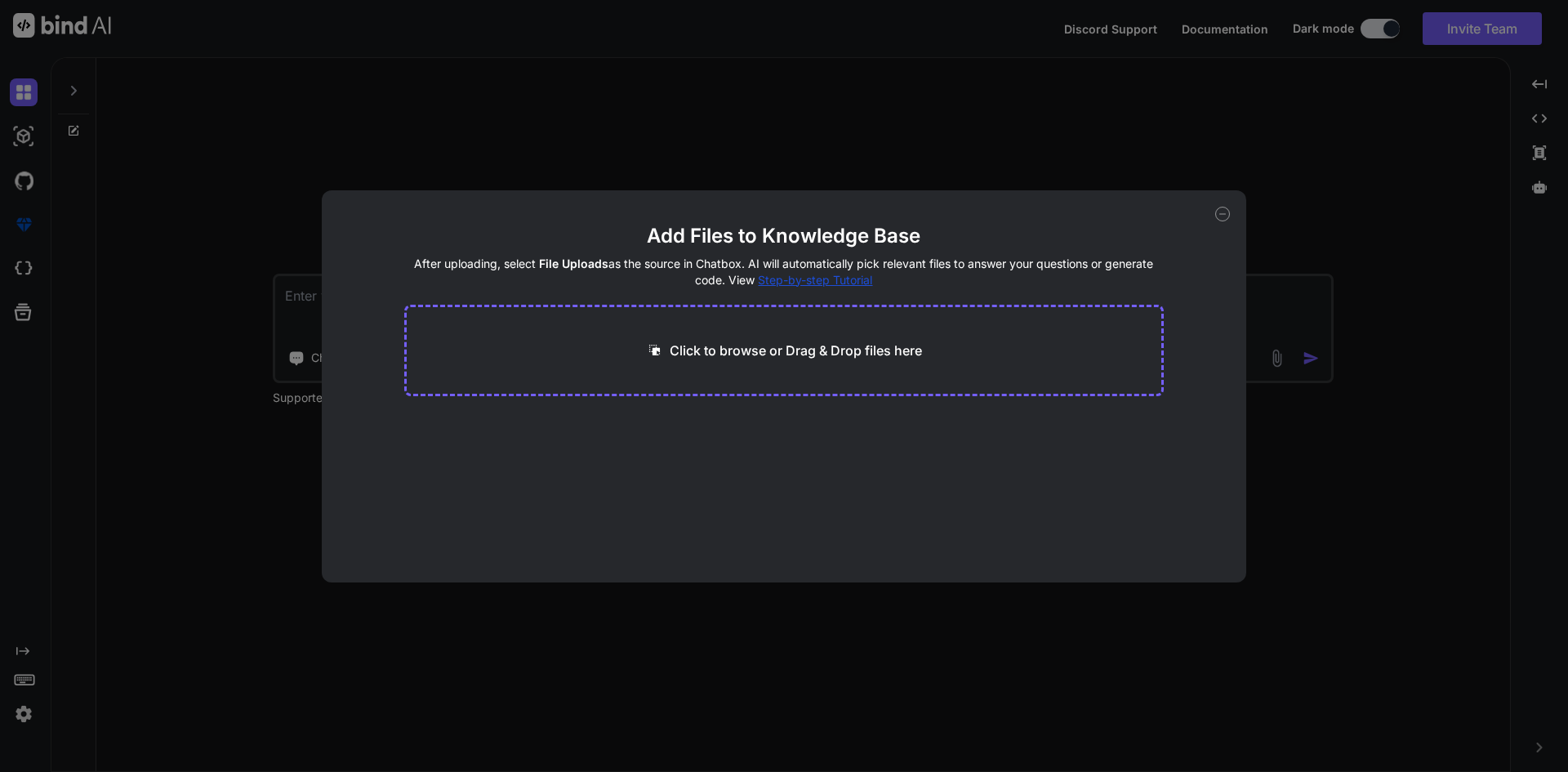
click at [852, 359] on p "Click to browse or Drag & Drop files here" at bounding box center [796, 350] width 252 height 20
type input "C:\fakepath\invoice1.PNG"
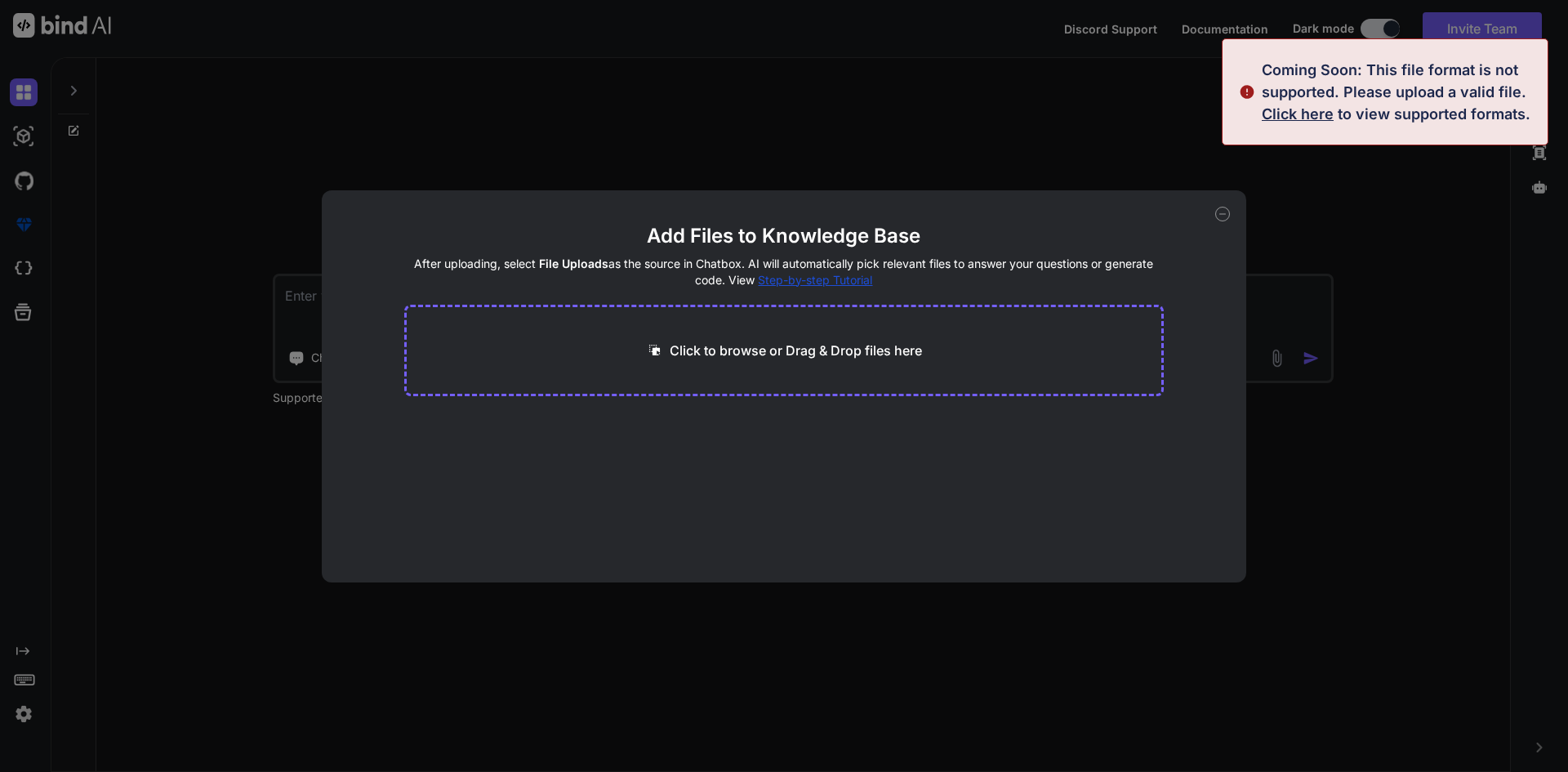
click at [1475, 268] on div "Add Files to Knowledge Base After uploading, select File Uploads as the source …" at bounding box center [784, 386] width 1568 height 772
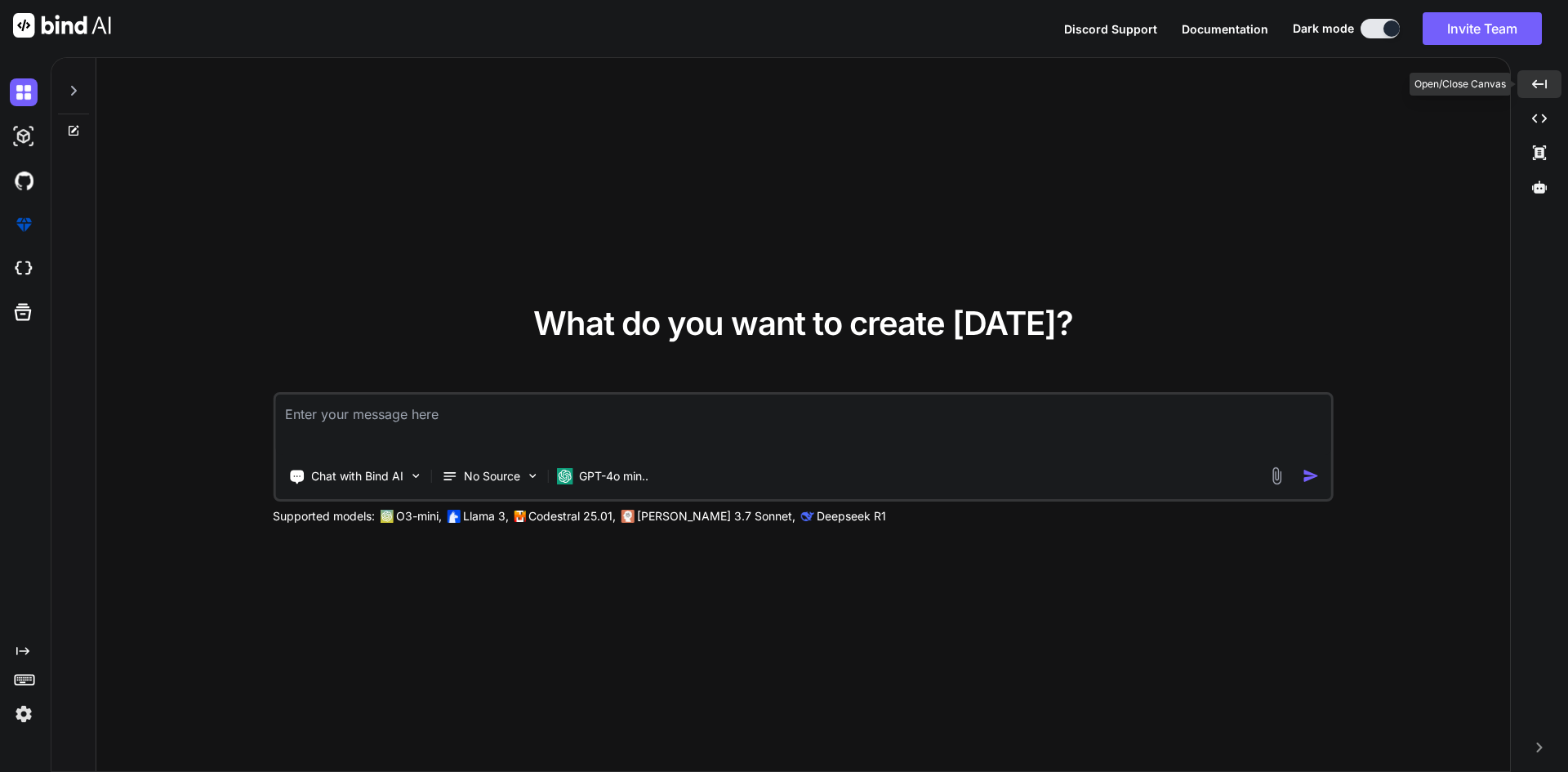
click at [1553, 82] on div "Created with Pixso." at bounding box center [1539, 84] width 44 height 28
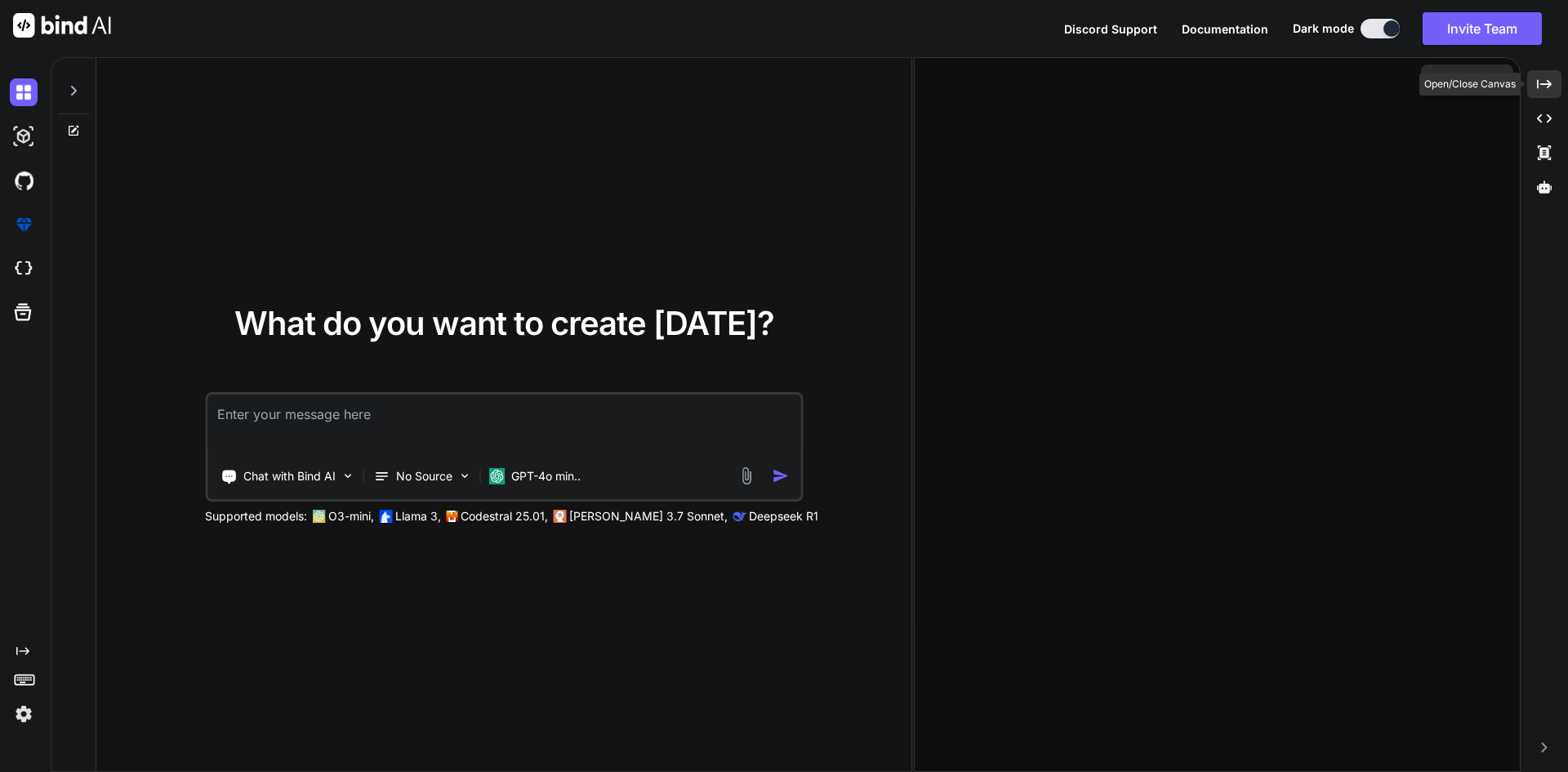
click at [1552, 82] on div "Created with Pixso." at bounding box center [1544, 84] width 34 height 28
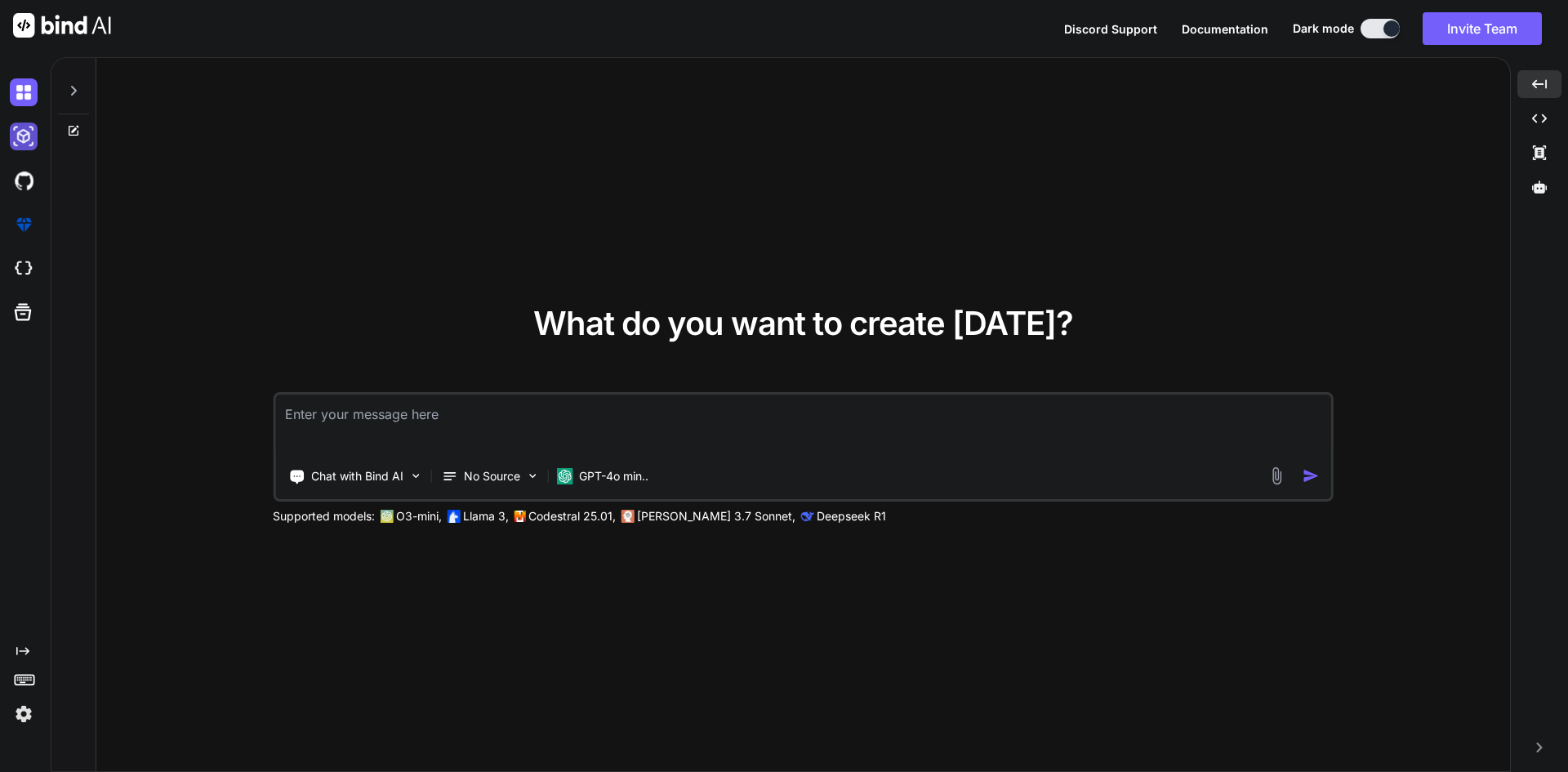
click at [28, 136] on img at bounding box center [23, 136] width 28 height 28
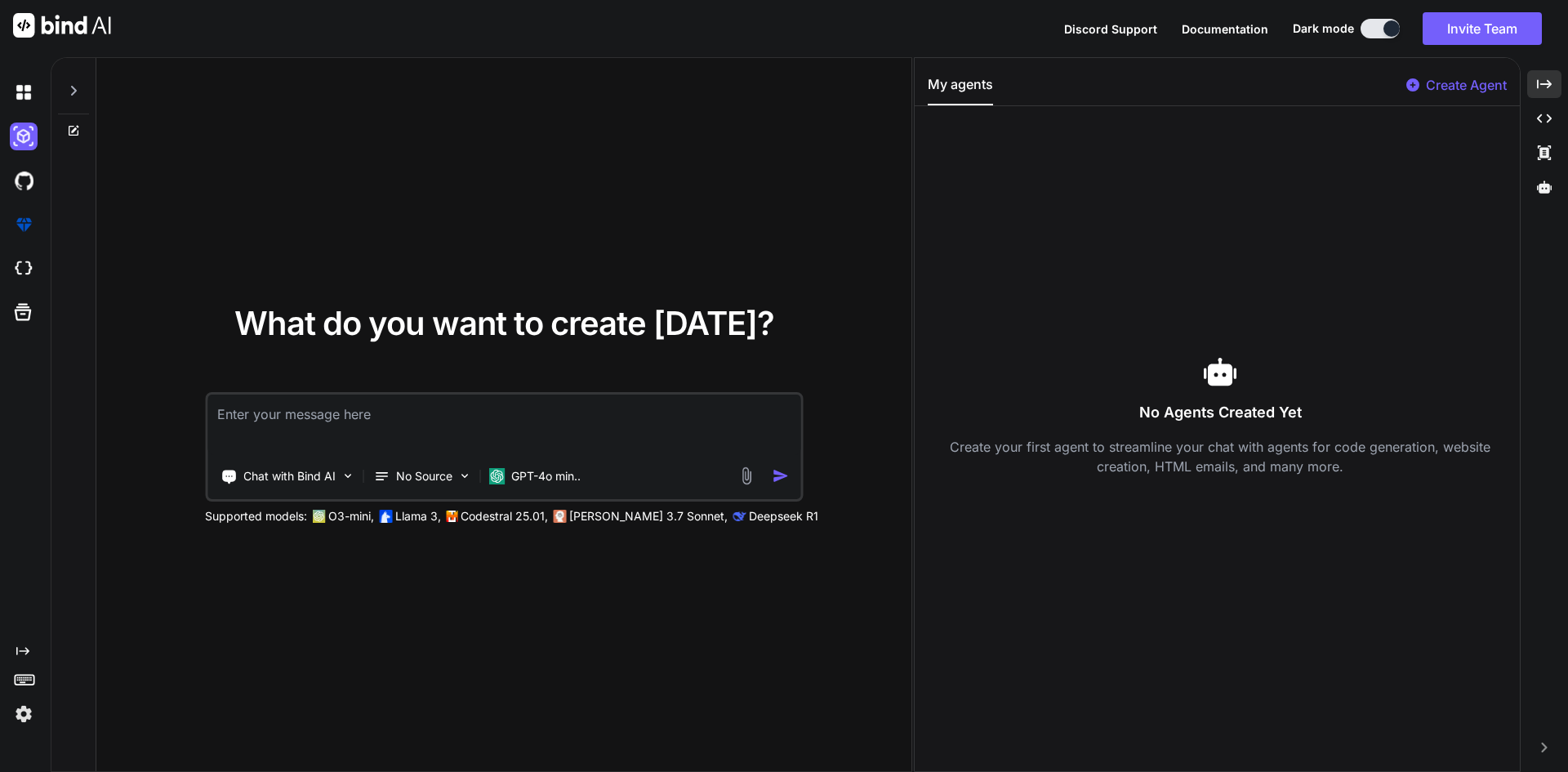
click at [739, 472] on img at bounding box center [746, 476] width 19 height 19
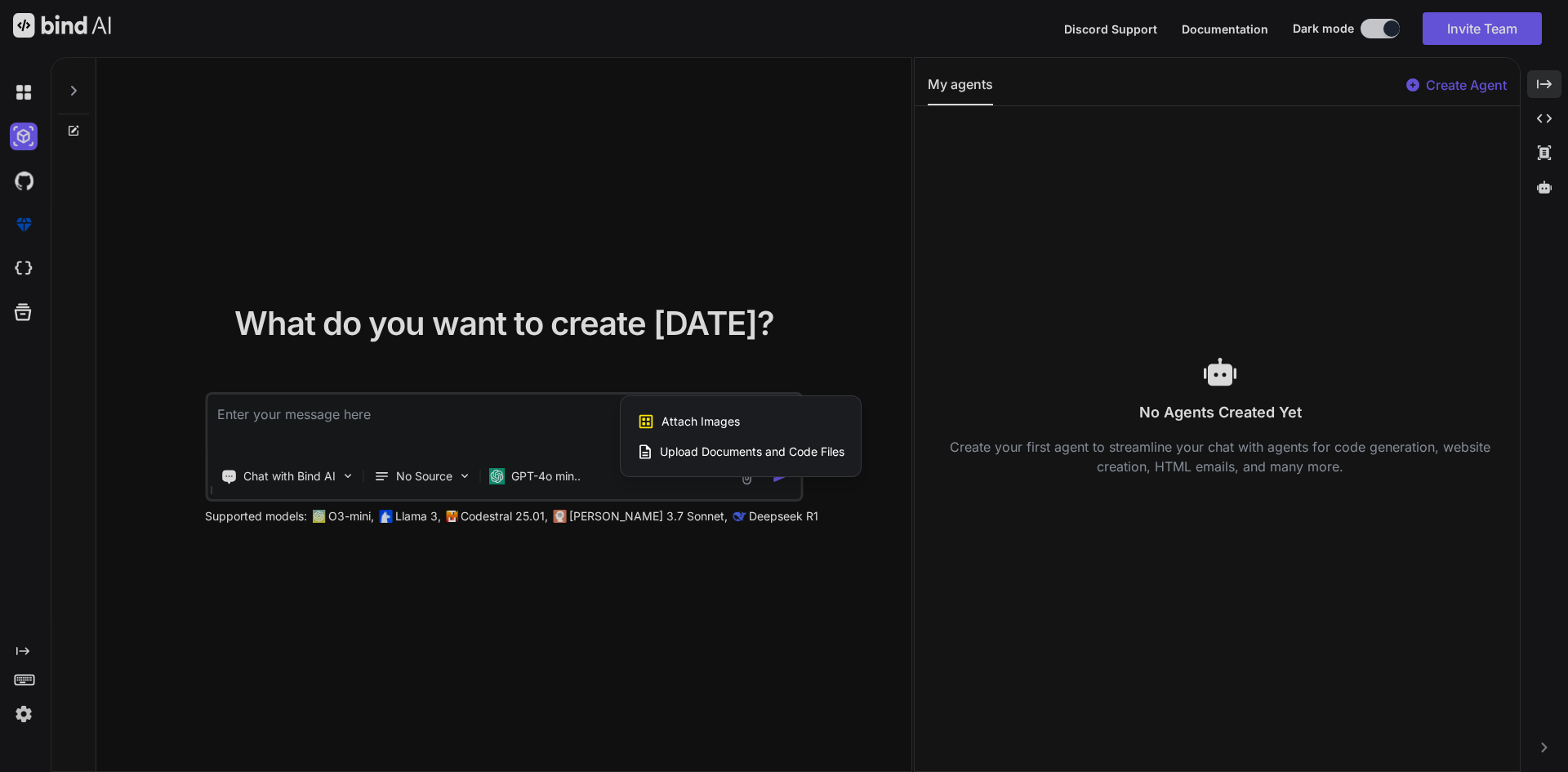
click at [738, 446] on span "Upload Documents and Code Files" at bounding box center [751, 451] width 184 height 16
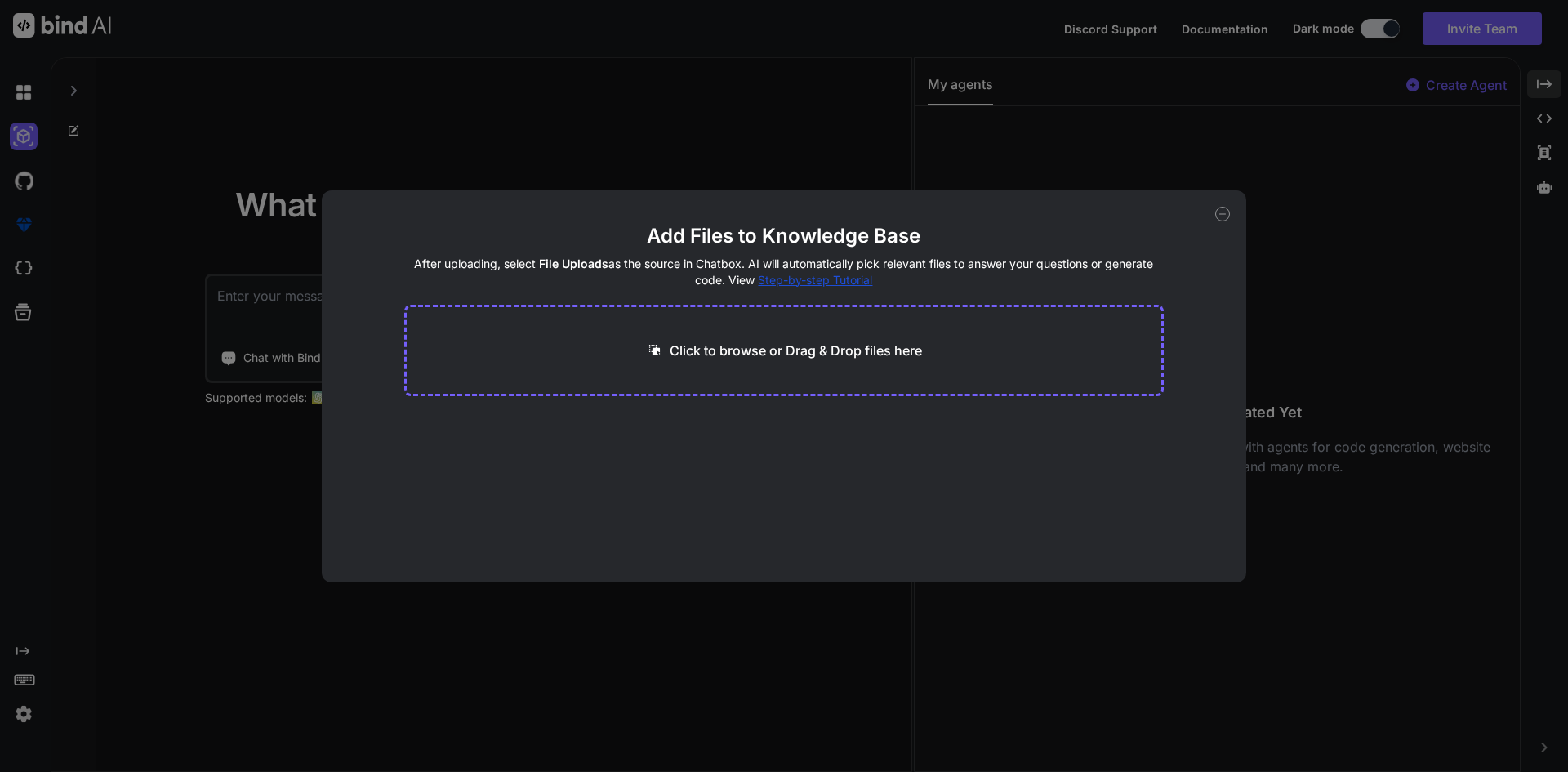
click at [747, 342] on p "Click to browse or Drag & Drop files here" at bounding box center [796, 350] width 252 height 20
type input "C:\fakepath\invoice1.PNG"
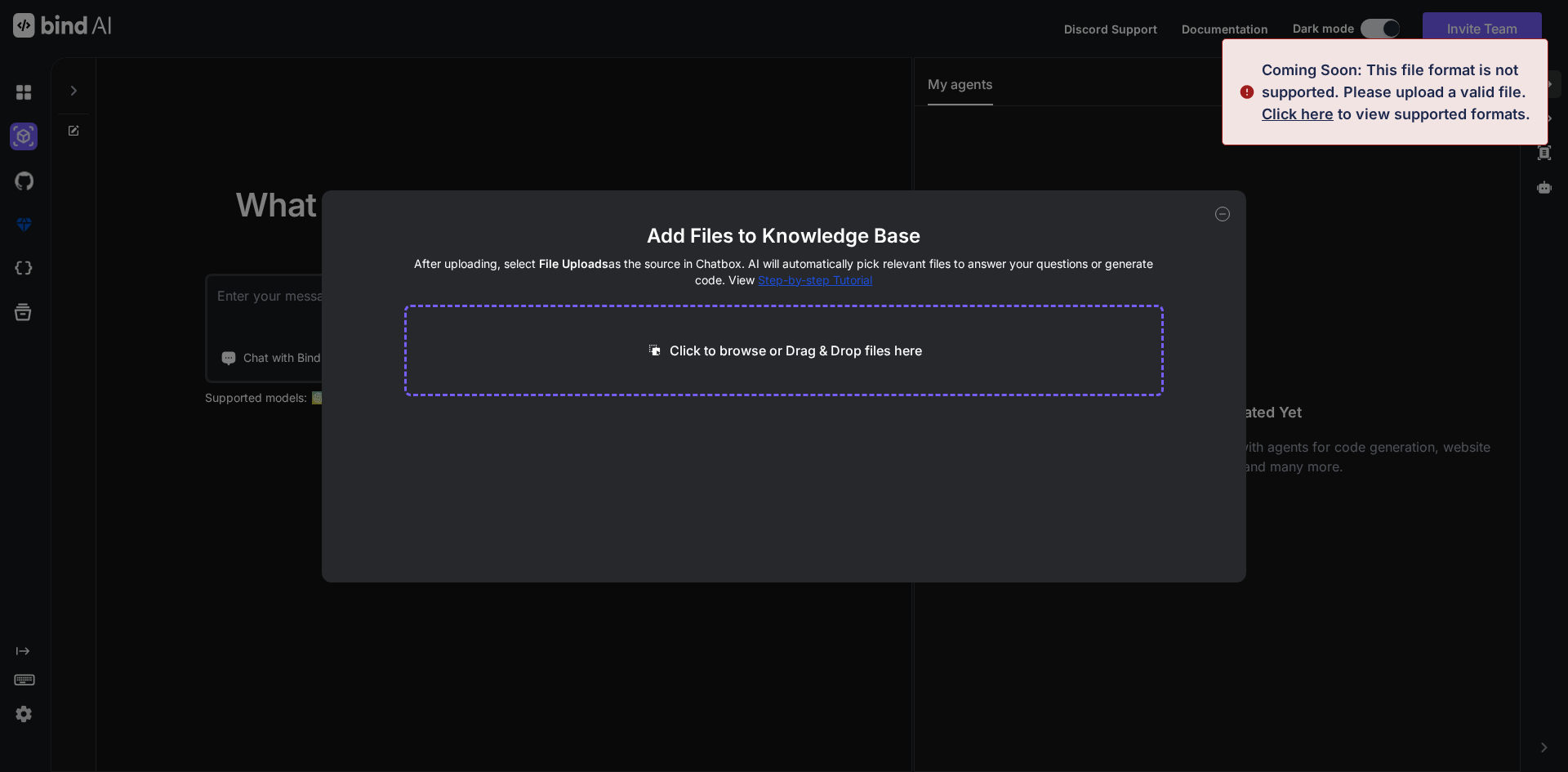
click at [1372, 248] on div "Add Files to Knowledge Base After uploading, select File Uploads as the source …" at bounding box center [784, 386] width 1568 height 772
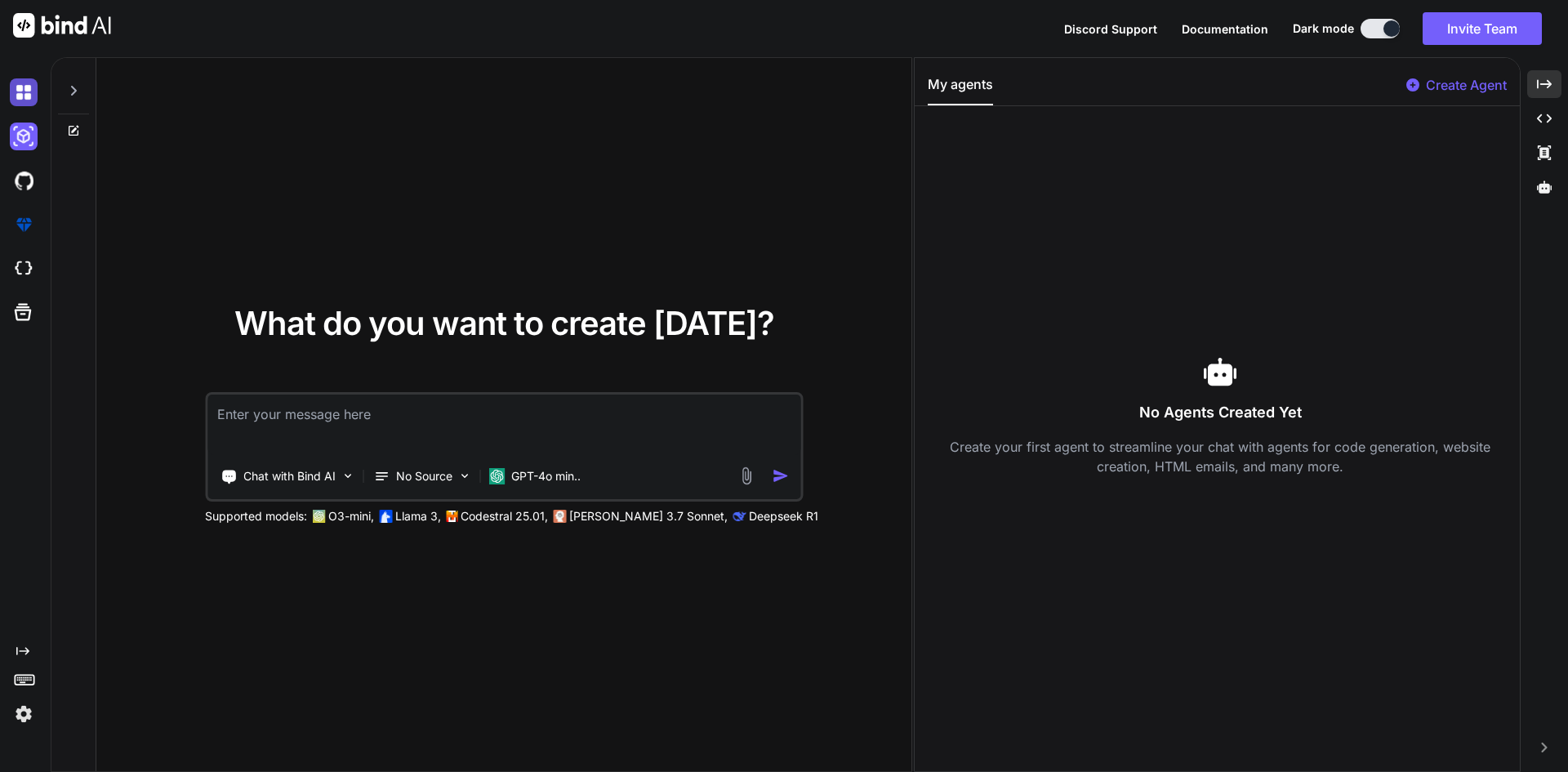
click at [13, 80] on img at bounding box center [23, 92] width 28 height 28
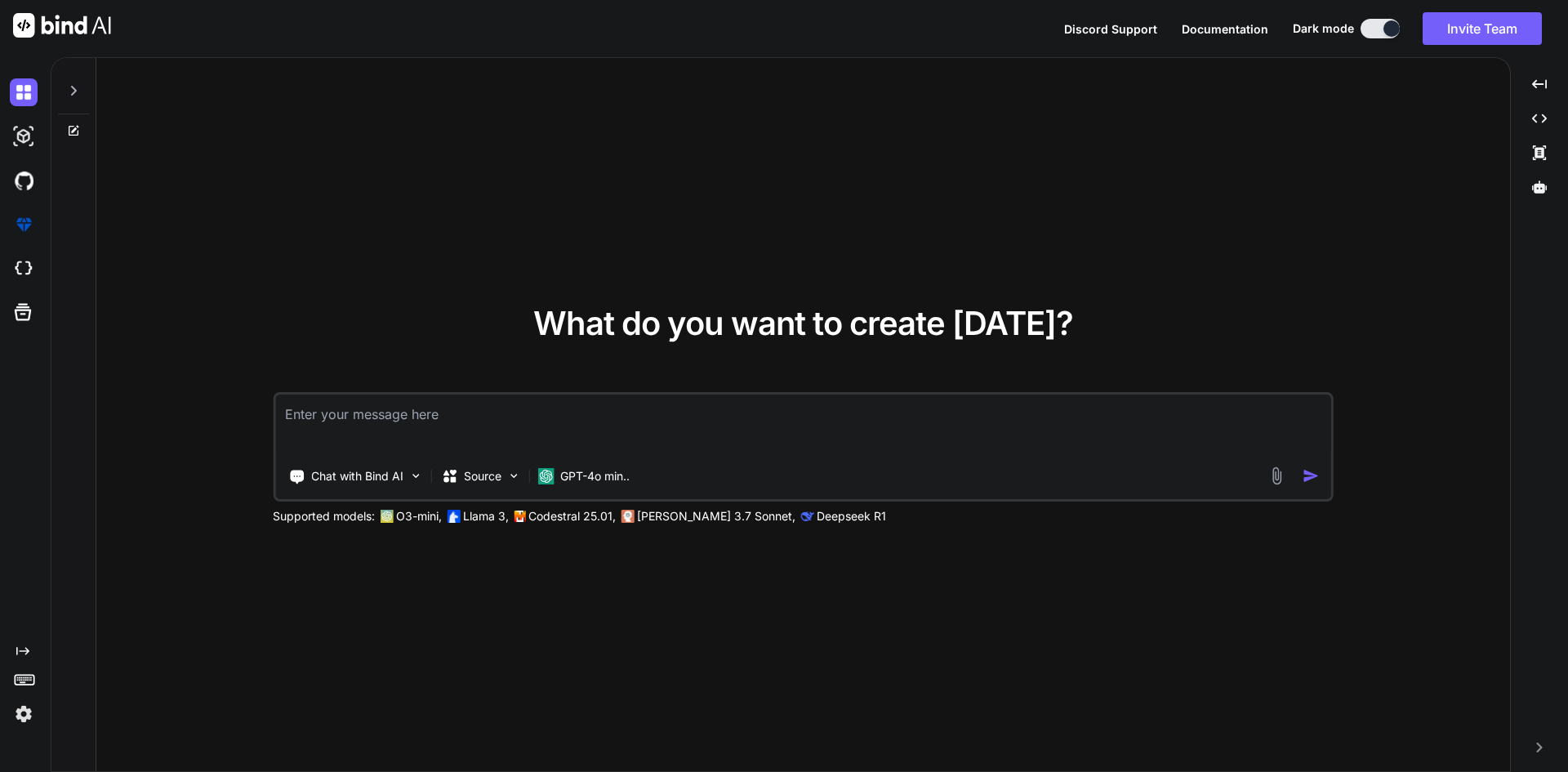
type textarea "x"
